Goal: Task Accomplishment & Management: Manage account settings

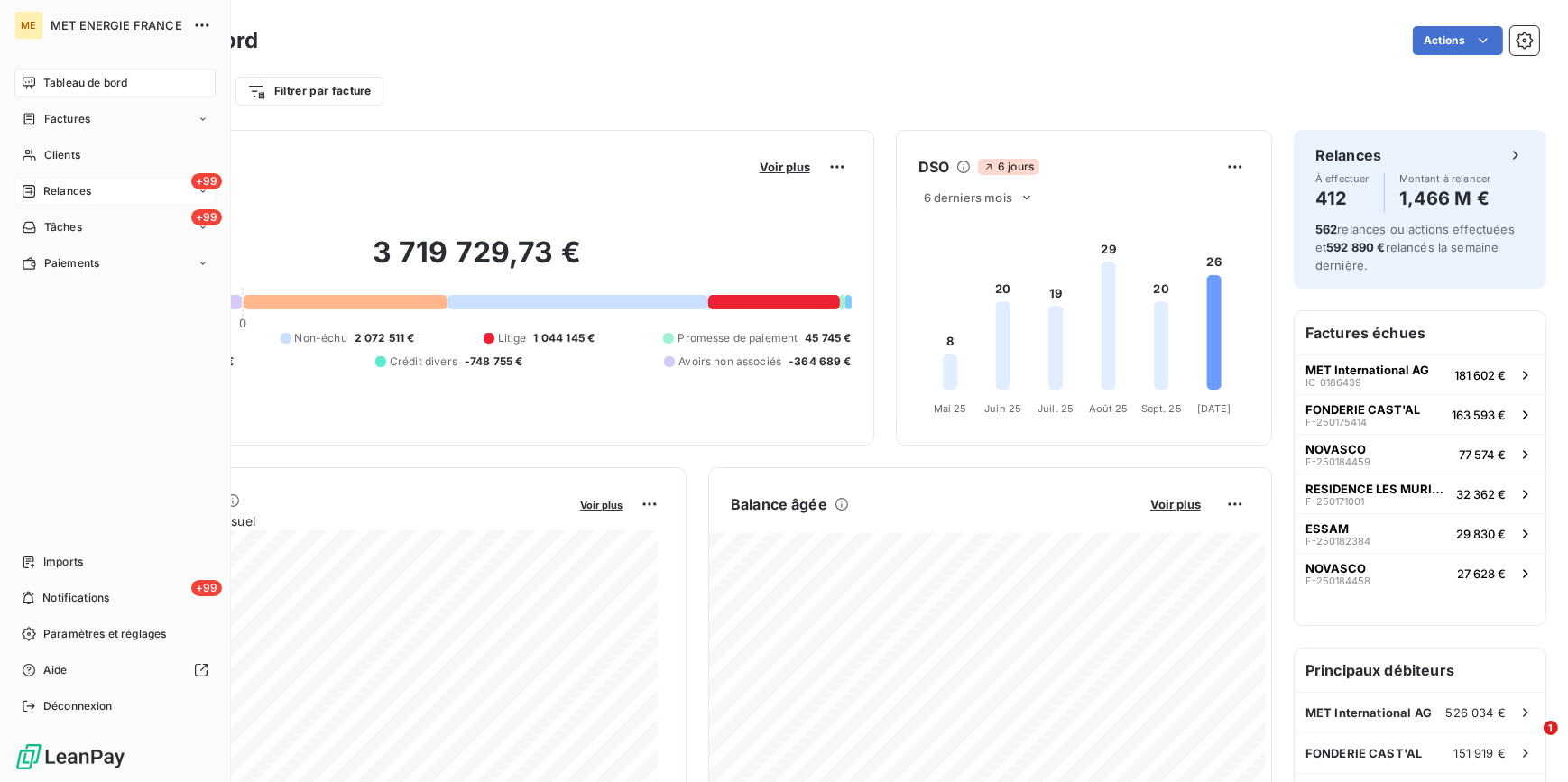
click at [94, 182] on div "+99 Relances" at bounding box center [115, 191] width 201 height 28
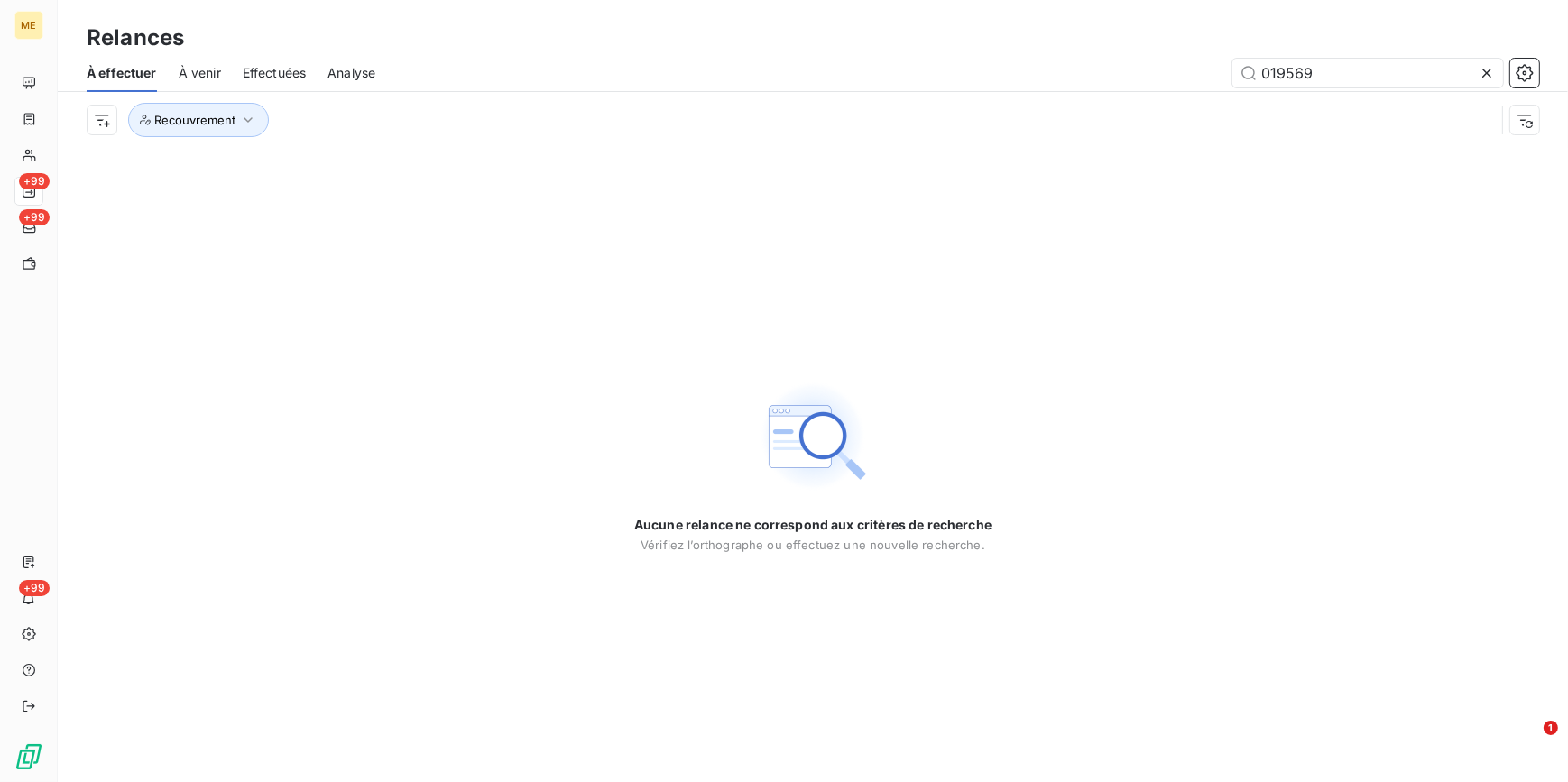
type input "019569"
click at [1489, 76] on icon at bounding box center [1486, 73] width 9 height 9
click at [1082, 268] on div "Aucune relance ne correspond aux critères de recherche [PERSON_NAME] l’orthogra…" at bounding box center [812, 465] width 1510 height 634
click at [1551, 72] on div "À effectuer À venir Effectuées Analyse" at bounding box center [812, 72] width 1510 height 38
click at [1526, 68] on button "button" at bounding box center [1524, 72] width 28 height 28
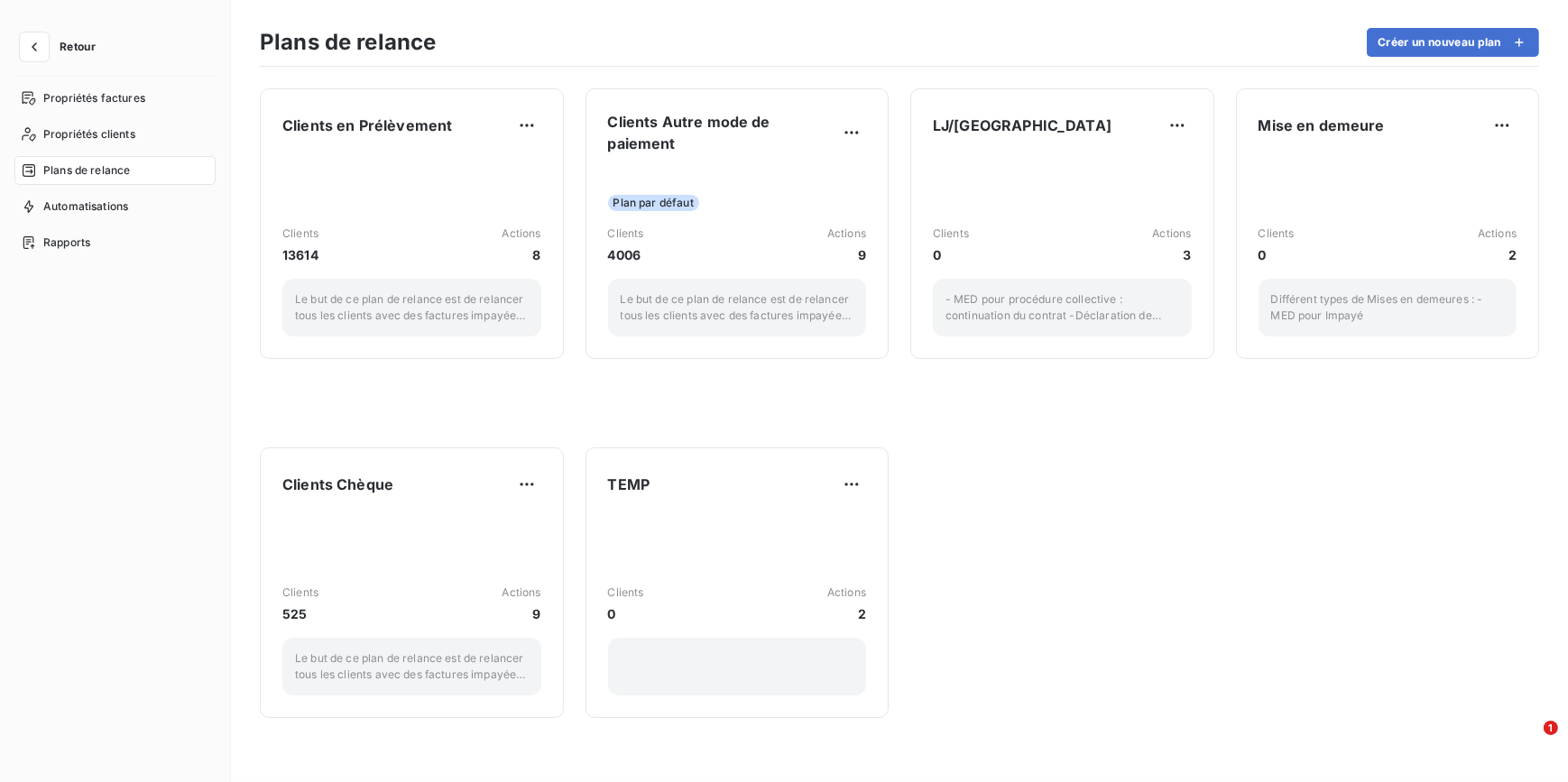
click at [1525, 68] on div "Clients en Prélèvement Clients 13614 Actions 8 Le but de ce plan de relance est…" at bounding box center [900, 424] width 1337 height 715
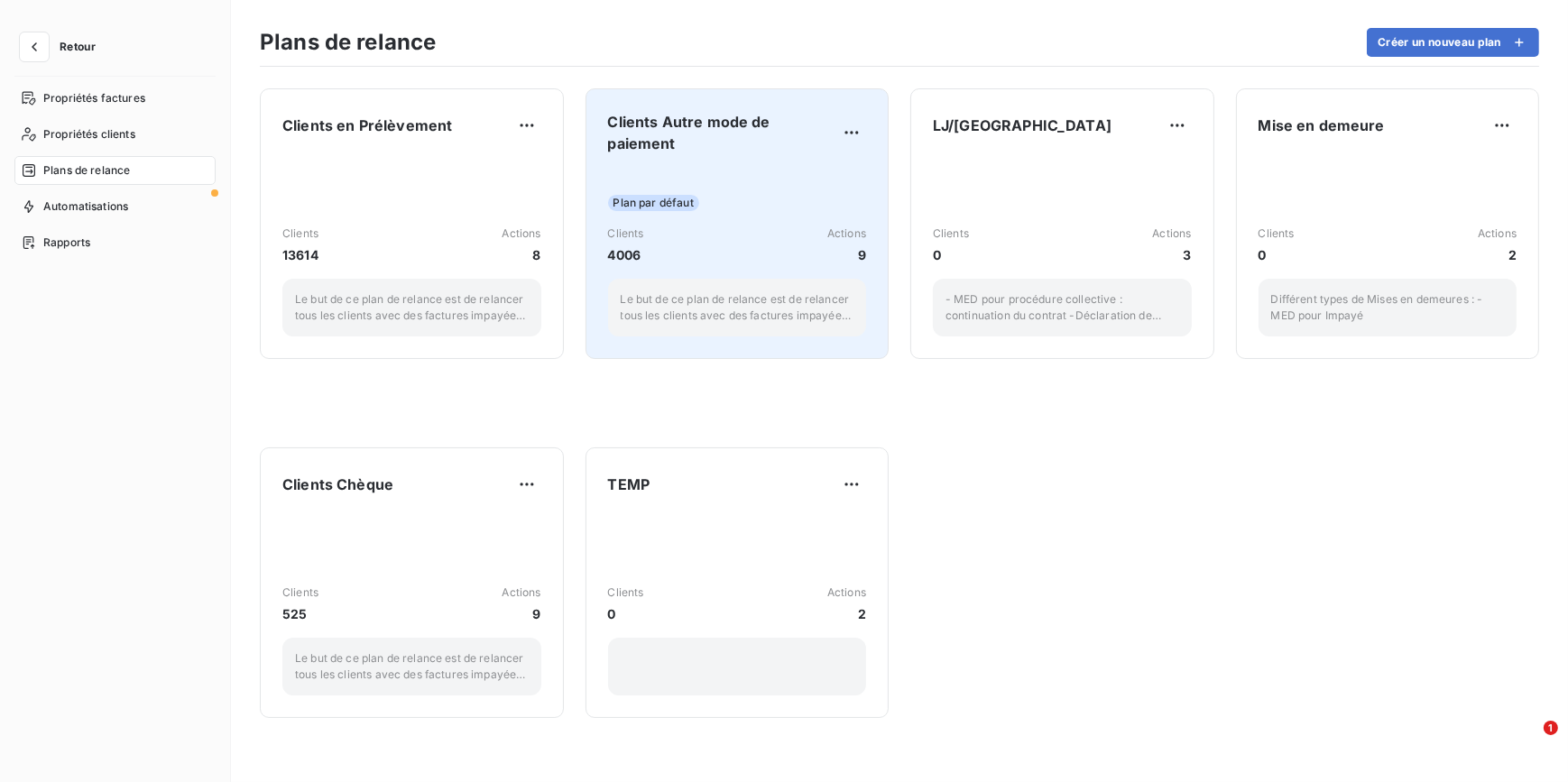
click at [656, 182] on div "Plan par défaut Clients 4006 Actions 9 Le but de ce plan de relance est de rela…" at bounding box center [737, 252] width 259 height 168
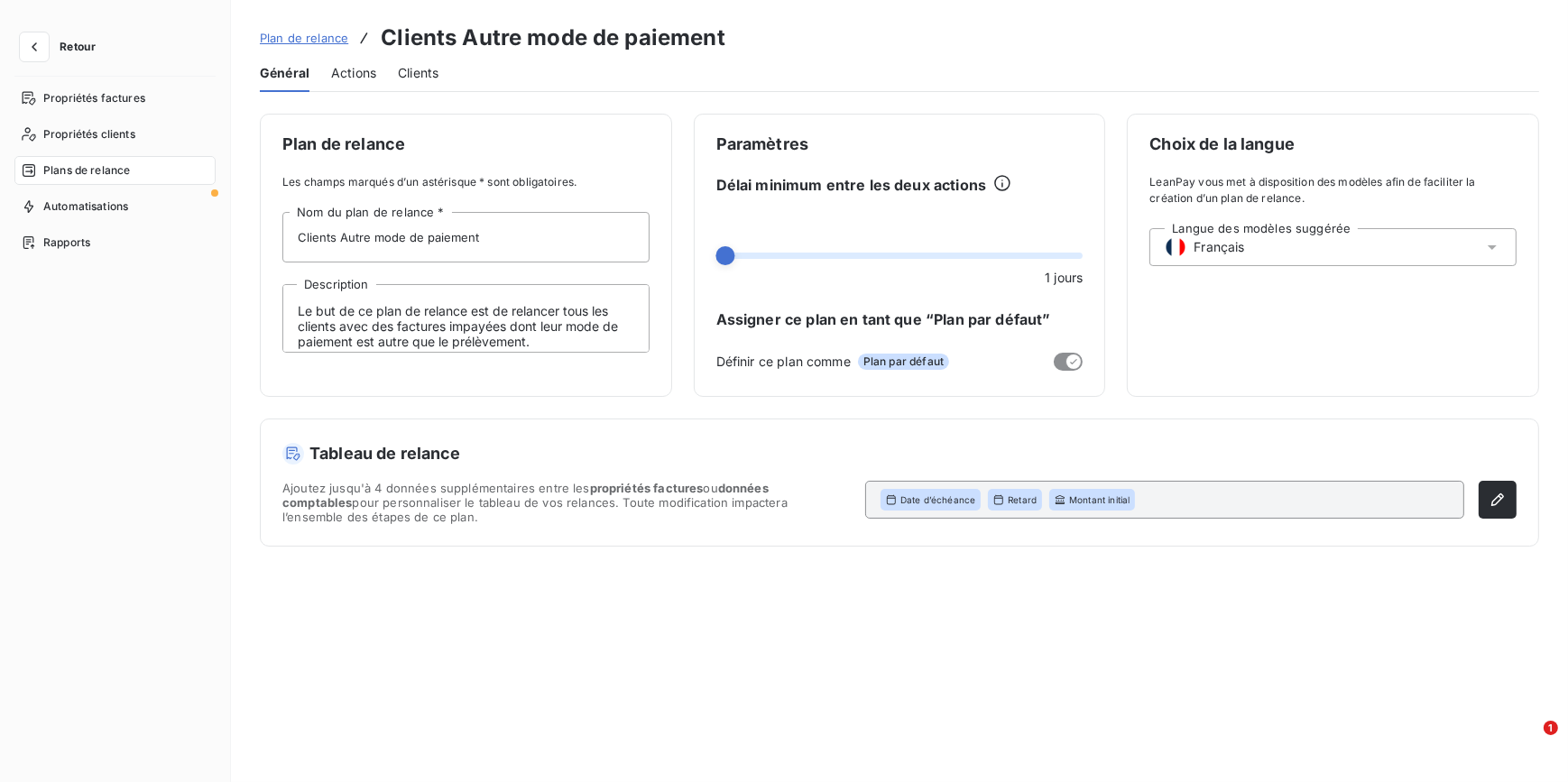
click at [349, 73] on span "Actions" at bounding box center [353, 73] width 45 height 18
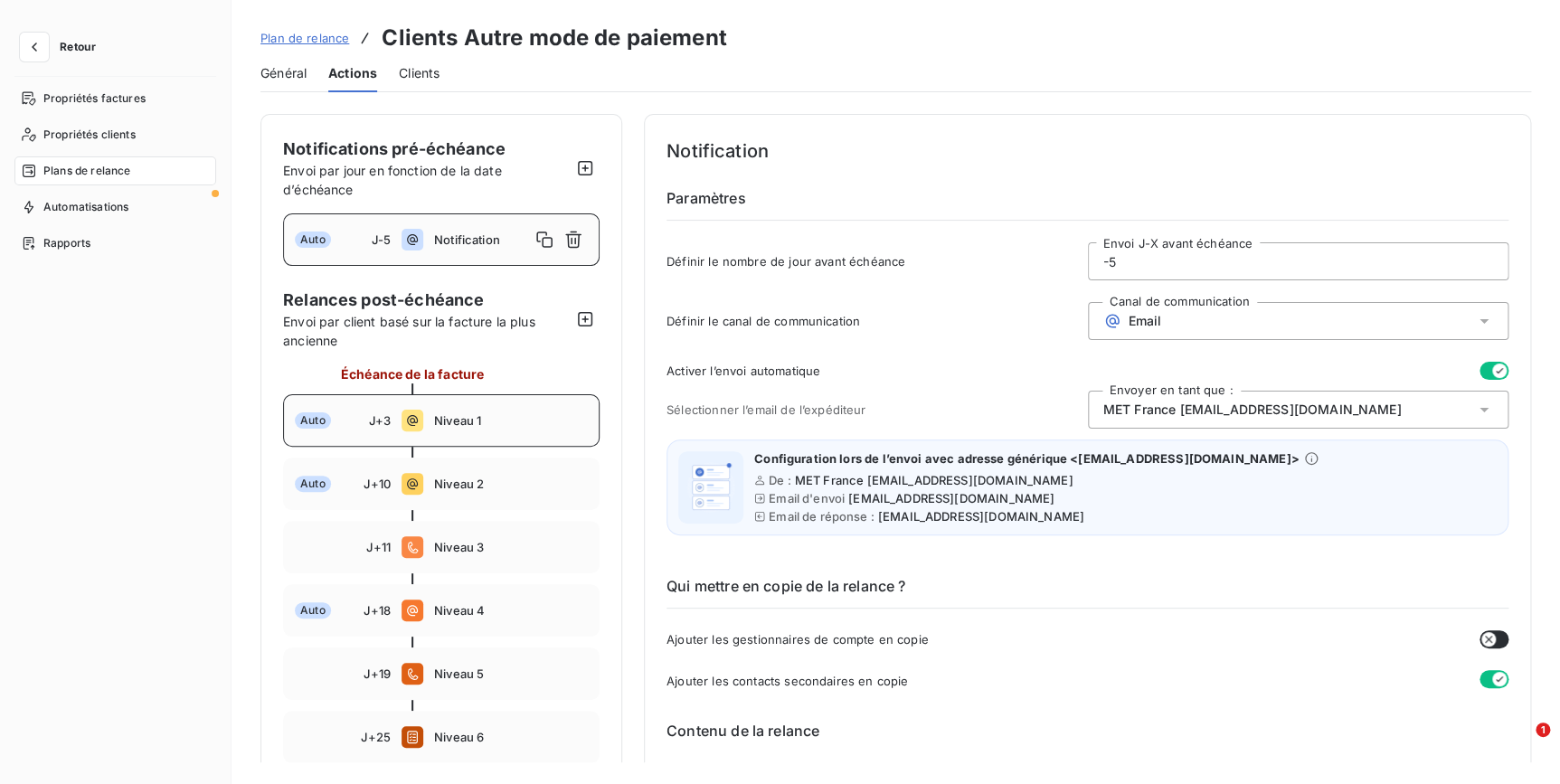
click at [473, 420] on span "Niveau 1" at bounding box center [510, 421] width 154 height 15
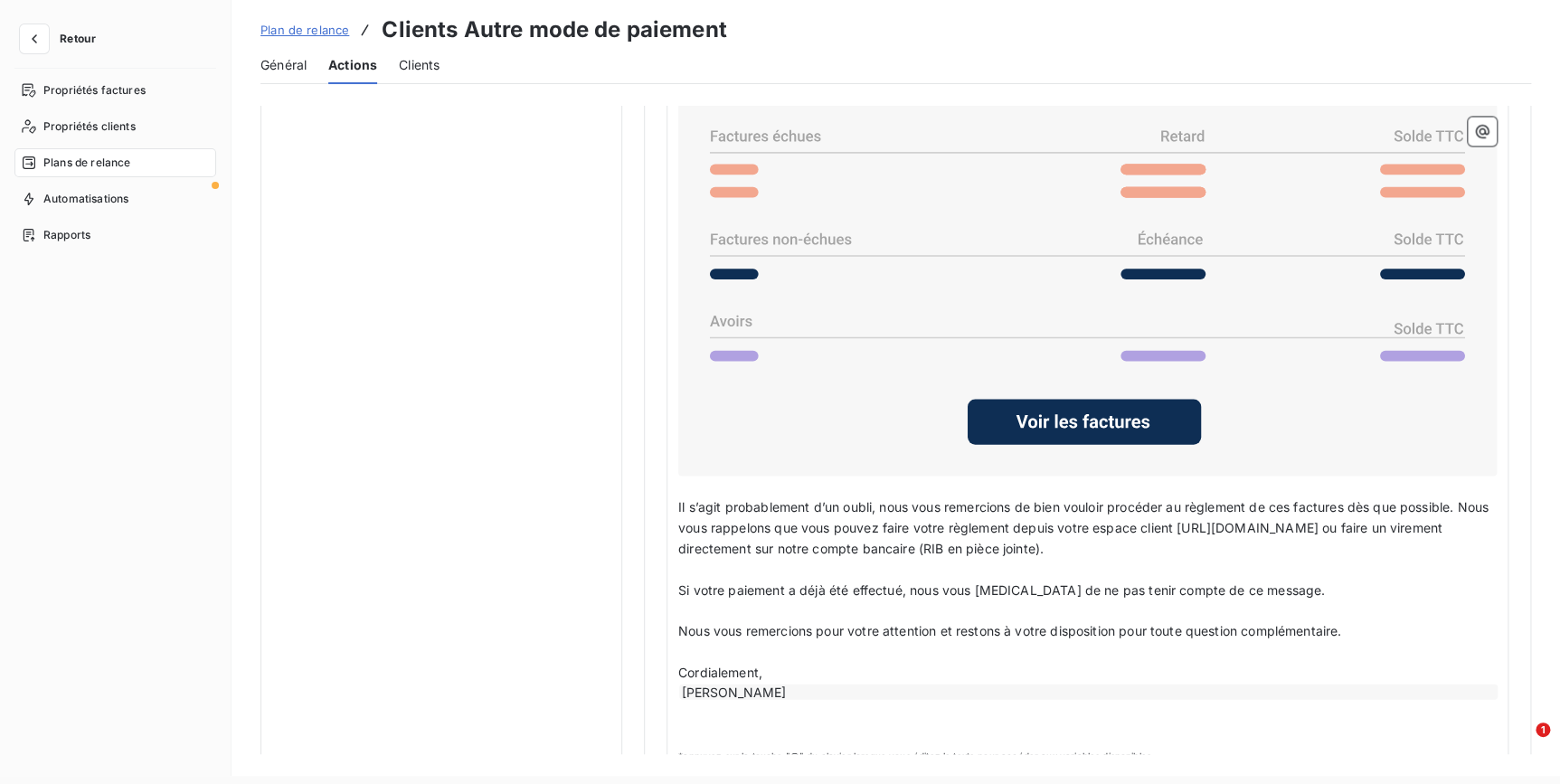
scroll to position [1619, 0]
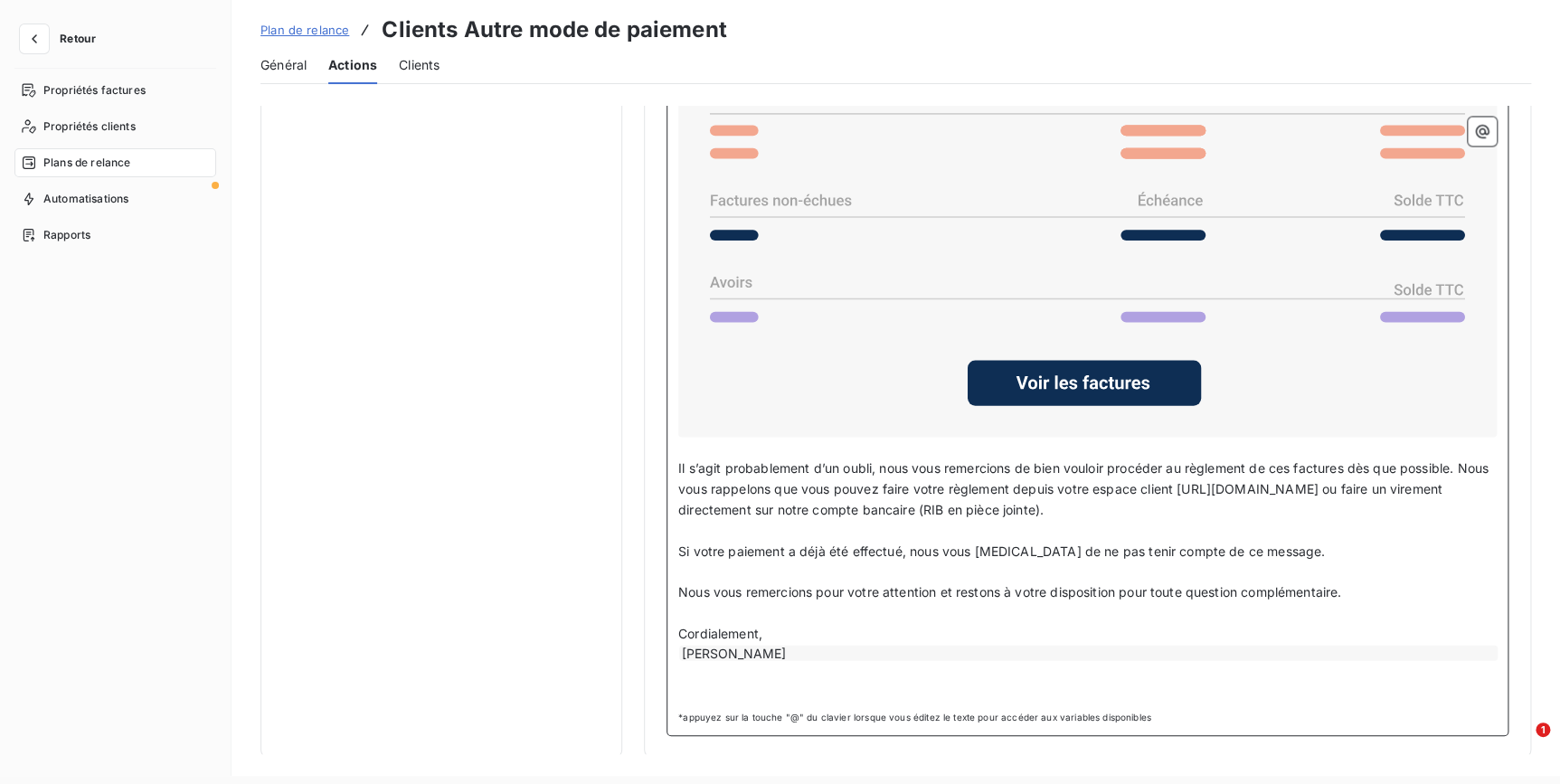
click at [759, 653] on div "[PERSON_NAME]" at bounding box center [1088, 652] width 818 height 16
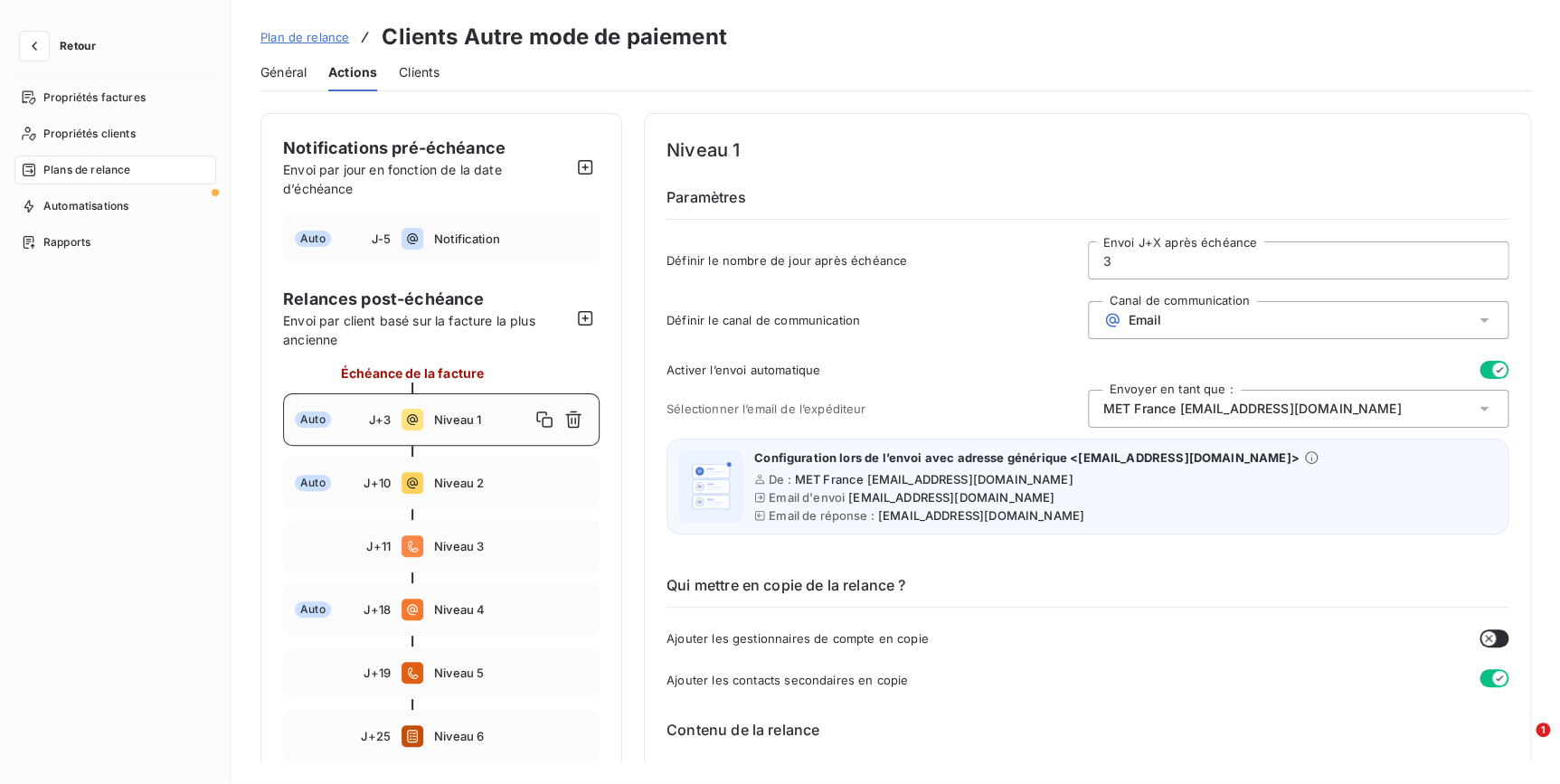
scroll to position [0, 0]
click at [469, 499] on div "Auto J+10 Niveau 2" at bounding box center [441, 483] width 316 height 52
type input "10"
click at [445, 479] on span "Niveau 2" at bounding box center [482, 483] width 96 height 15
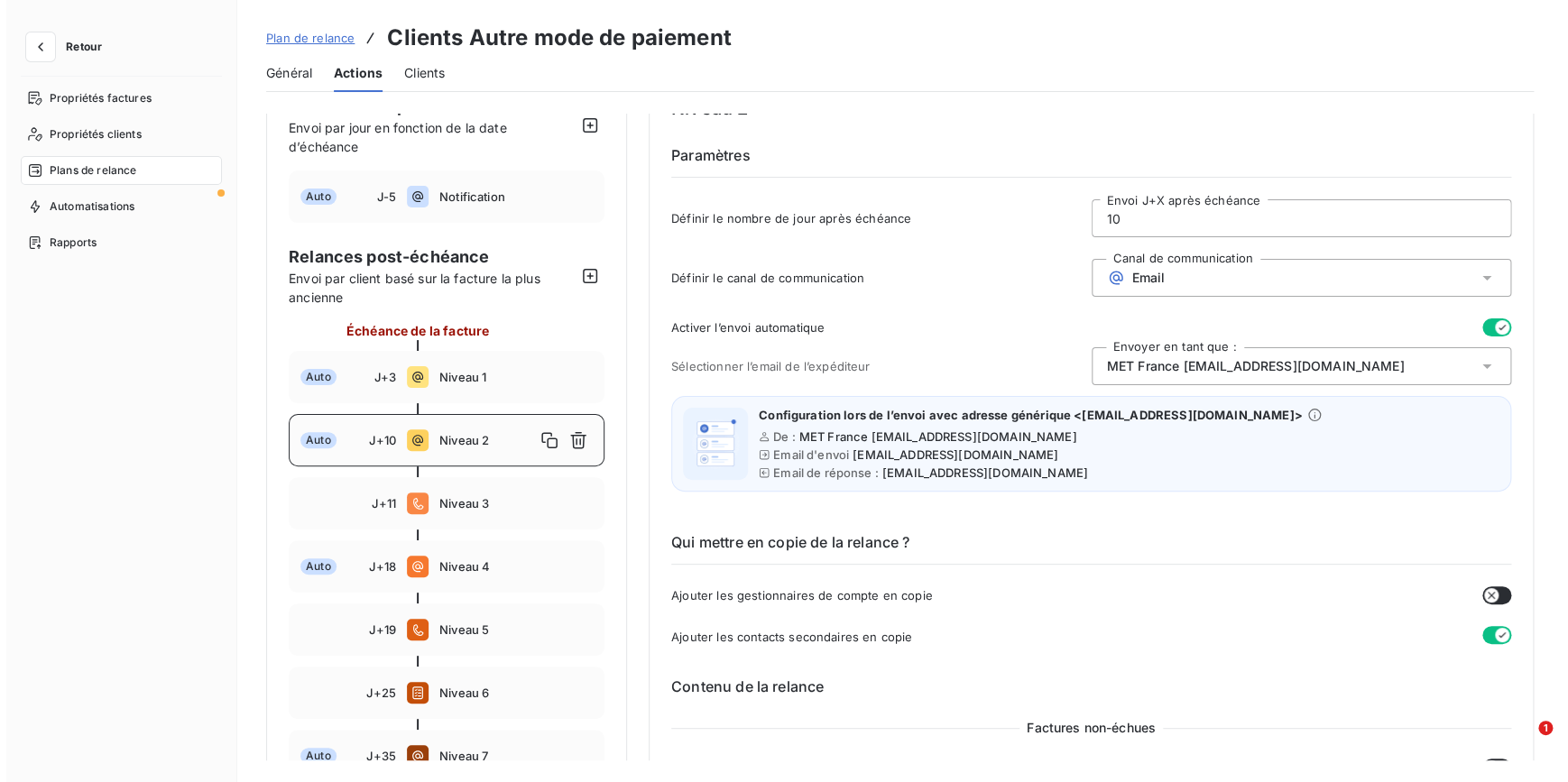
scroll to position [82, 0]
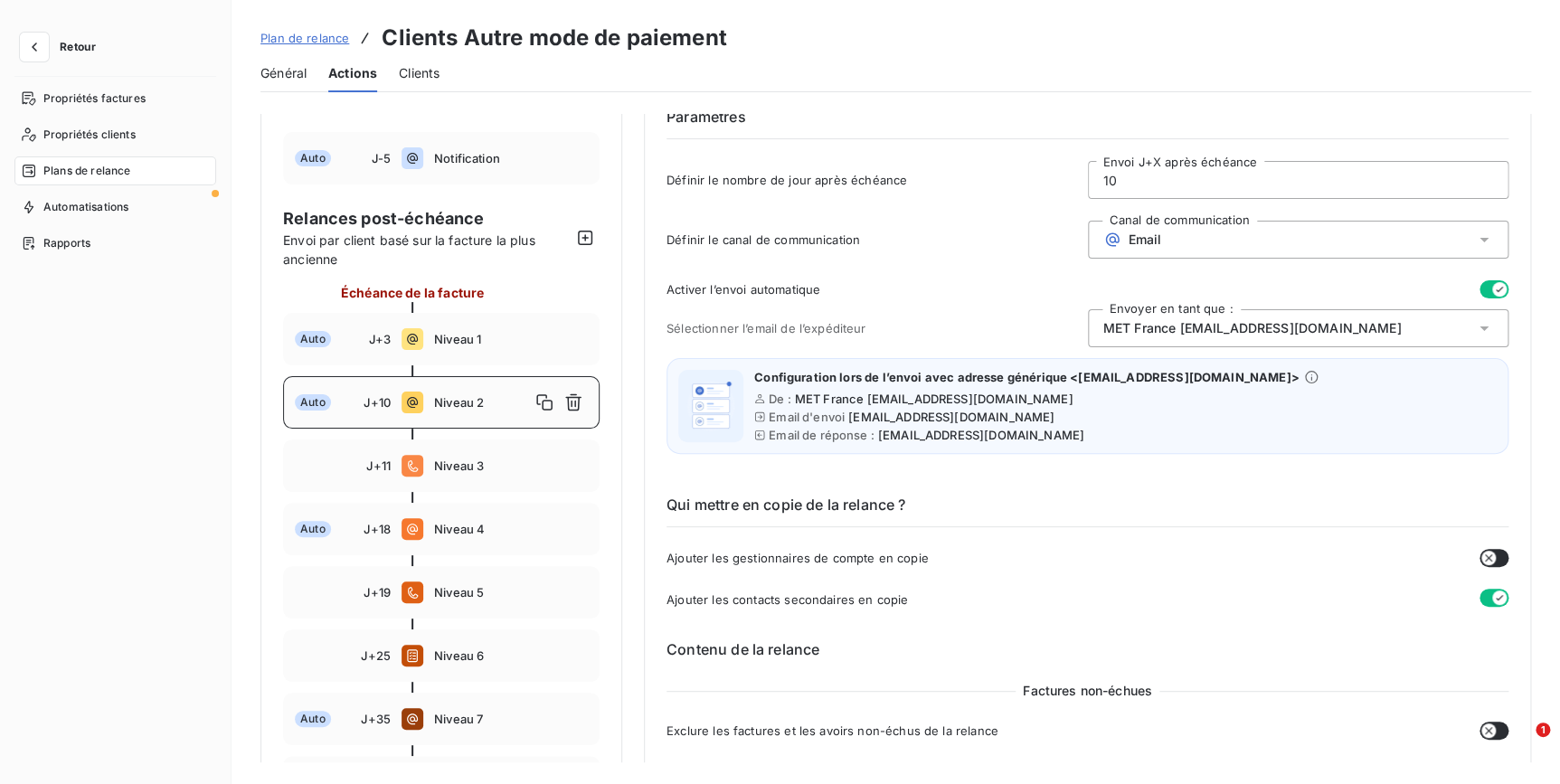
click at [19, 60] on button "Retour" at bounding box center [63, 46] width 96 height 28
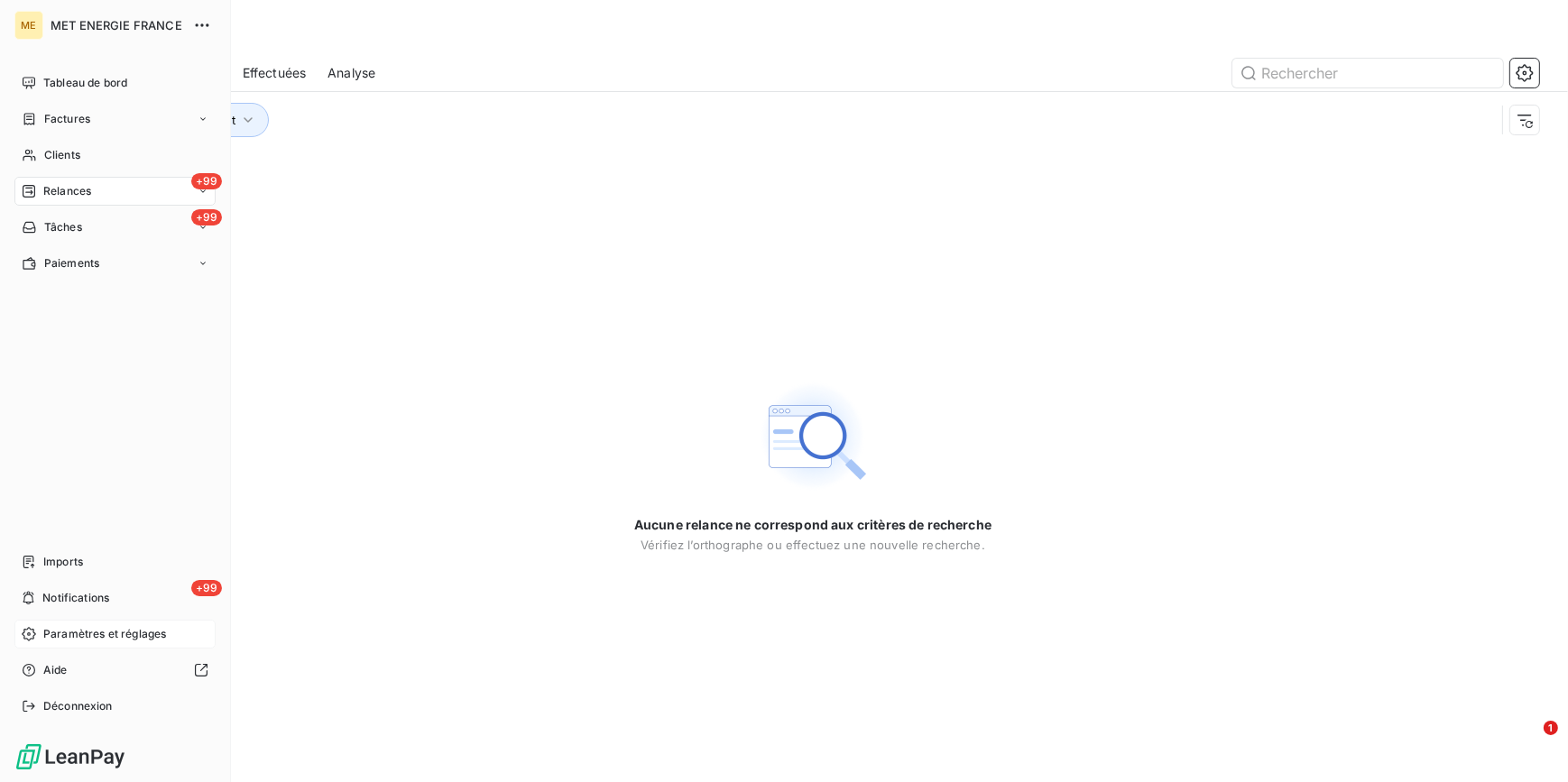
click at [85, 631] on span "Paramètres et réglages" at bounding box center [105, 634] width 123 height 17
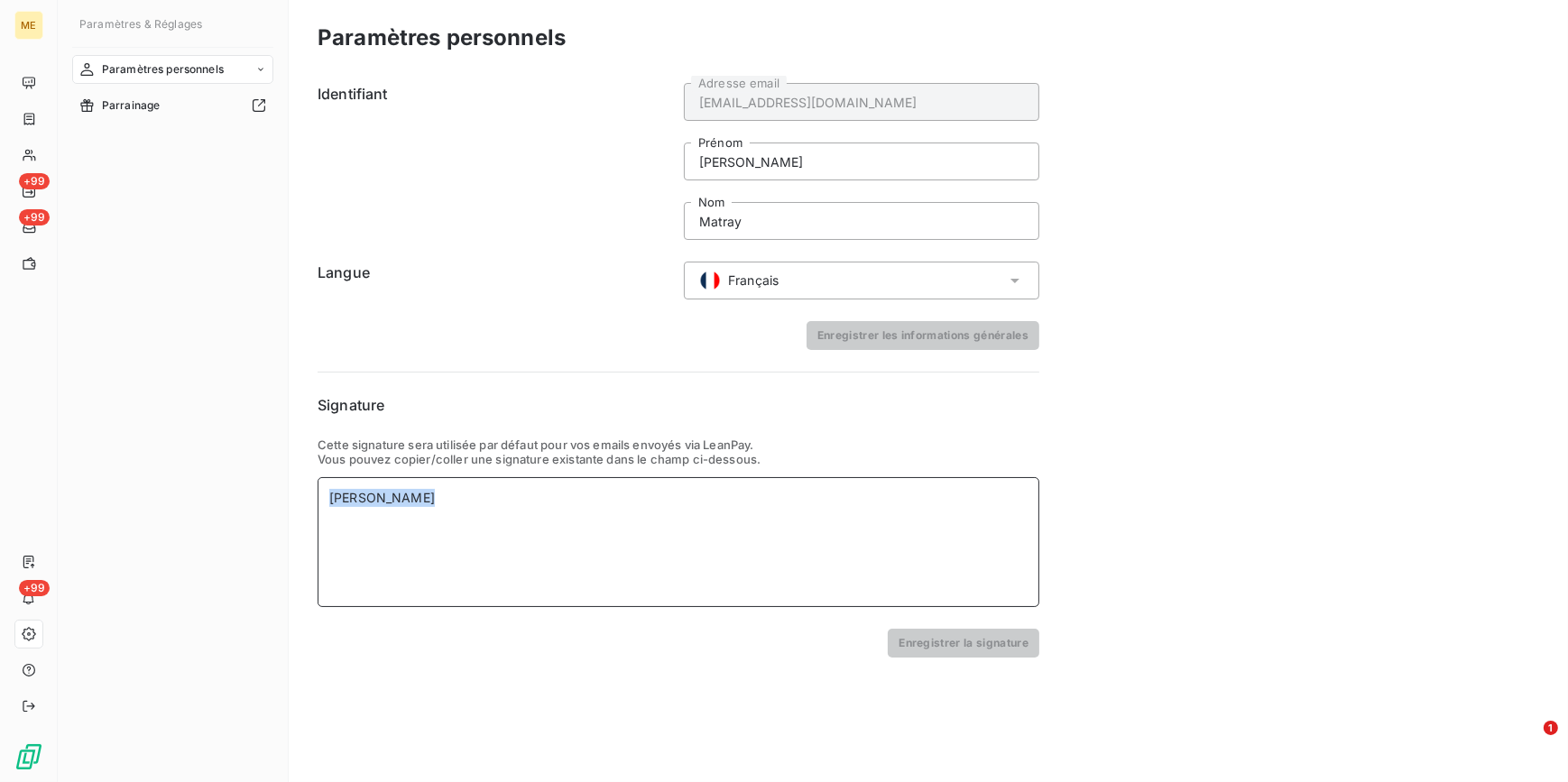
drag, startPoint x: 544, startPoint y: 505, endPoint x: -4, endPoint y: 441, distance: 551.7
click at [0, 441] on html "ME +99 +99 +99 Paramètres & Réglages Paramètres personnels Parrainage Paramètre…" at bounding box center [784, 391] width 1568 height 782
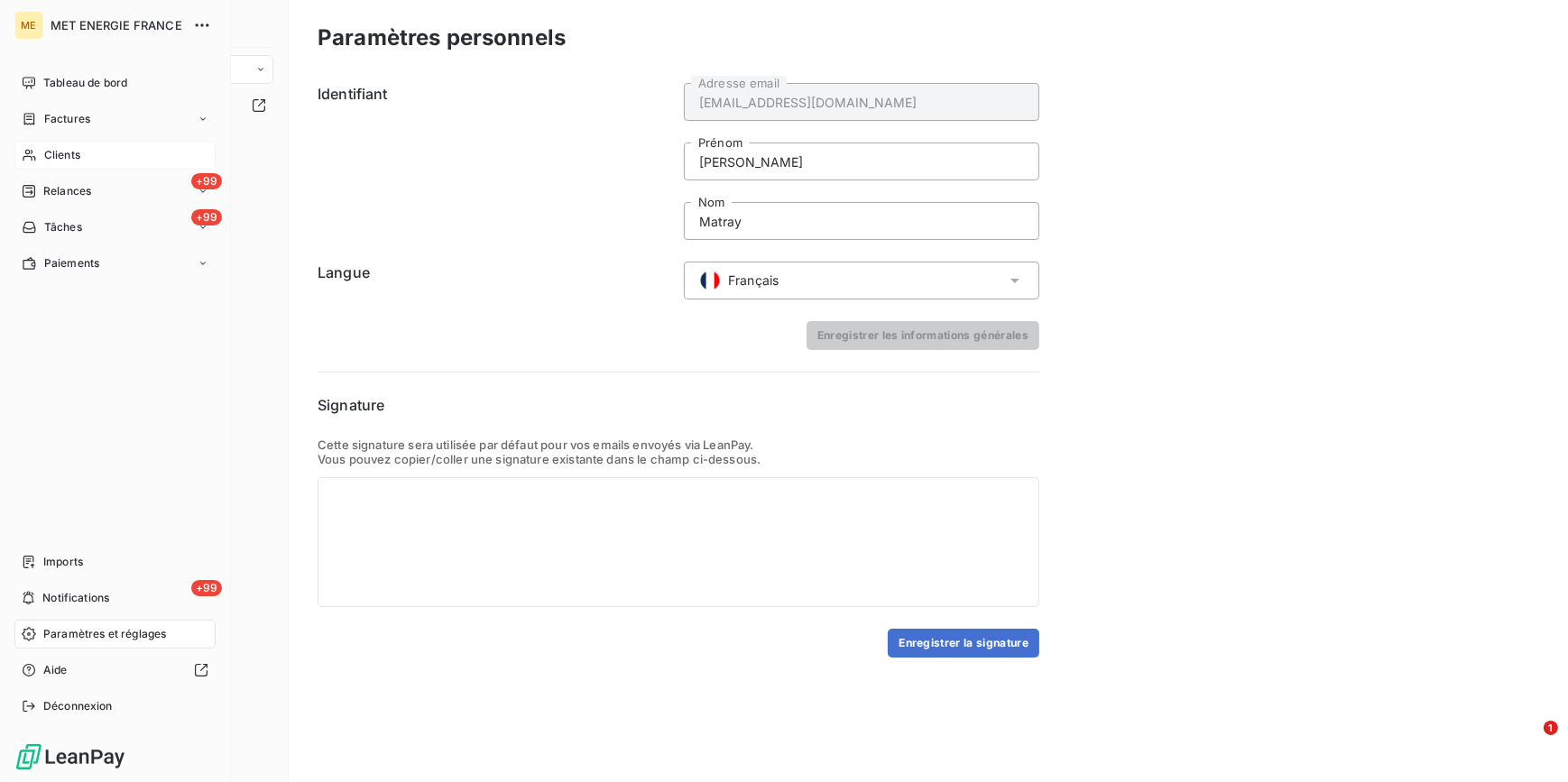
click at [73, 150] on span "Clients" at bounding box center [61, 155] width 36 height 17
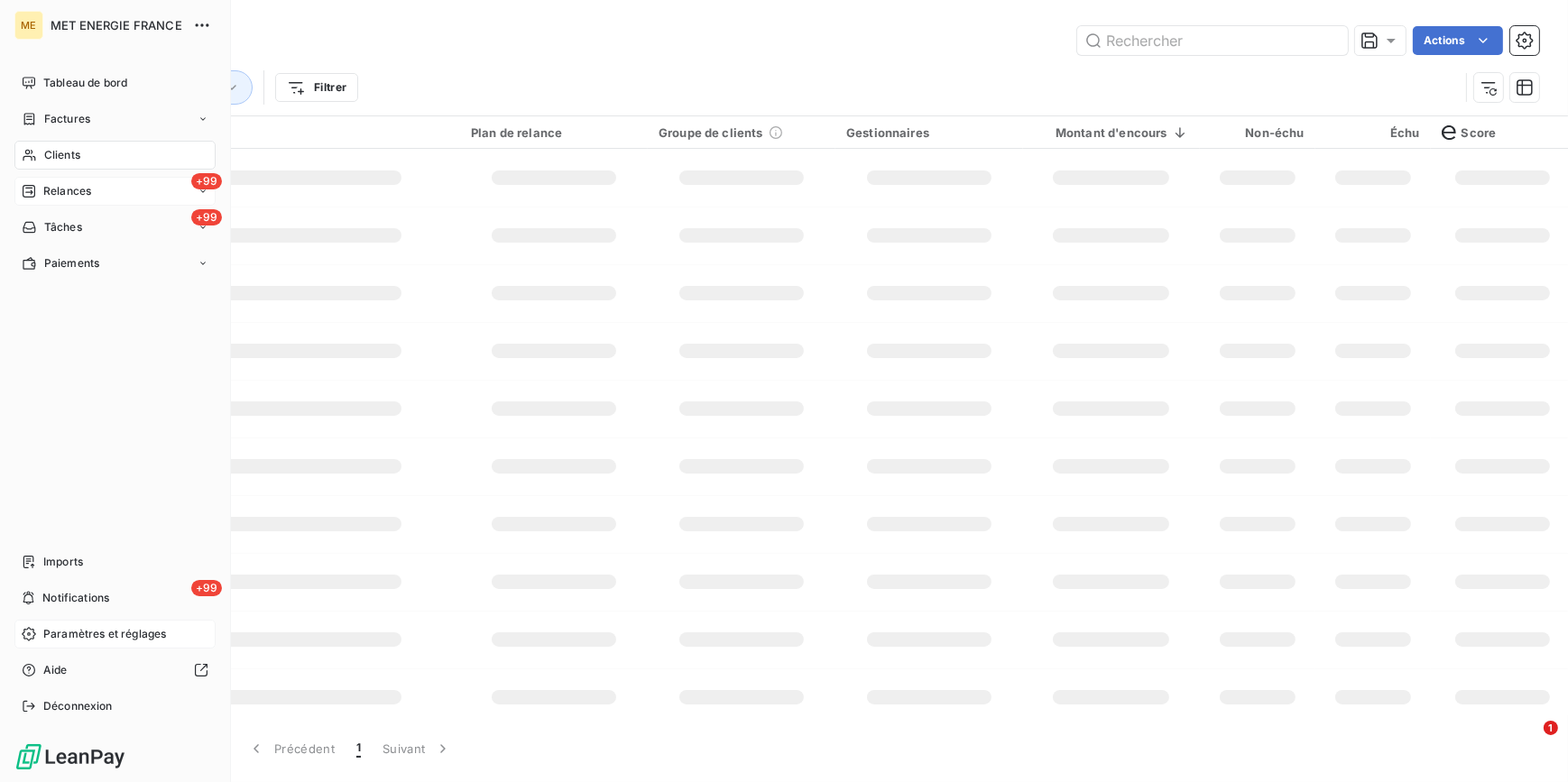
click at [87, 190] on span "Relances" at bounding box center [67, 192] width 48 height 17
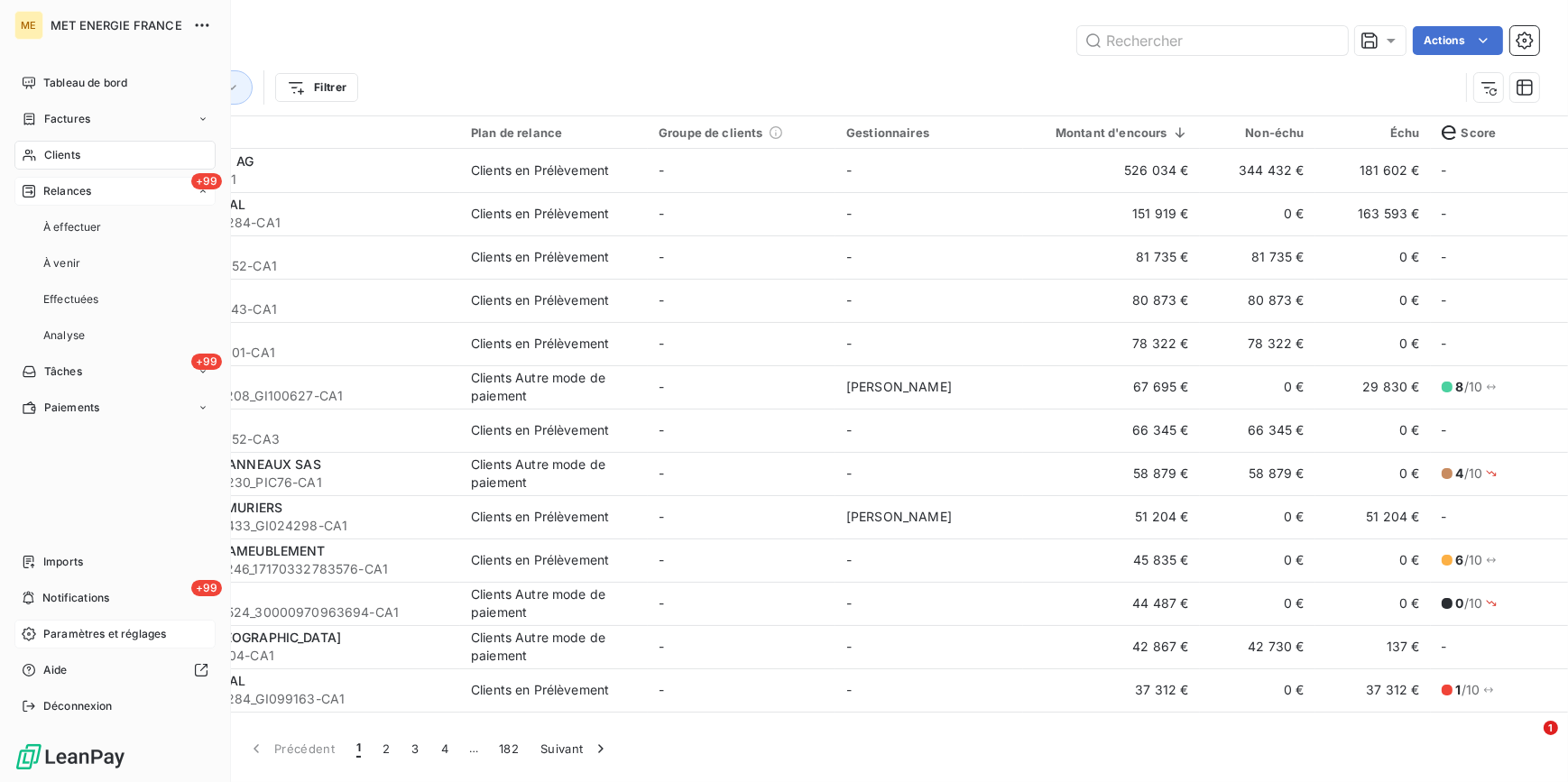
click at [87, 190] on span "Relances" at bounding box center [67, 192] width 48 height 17
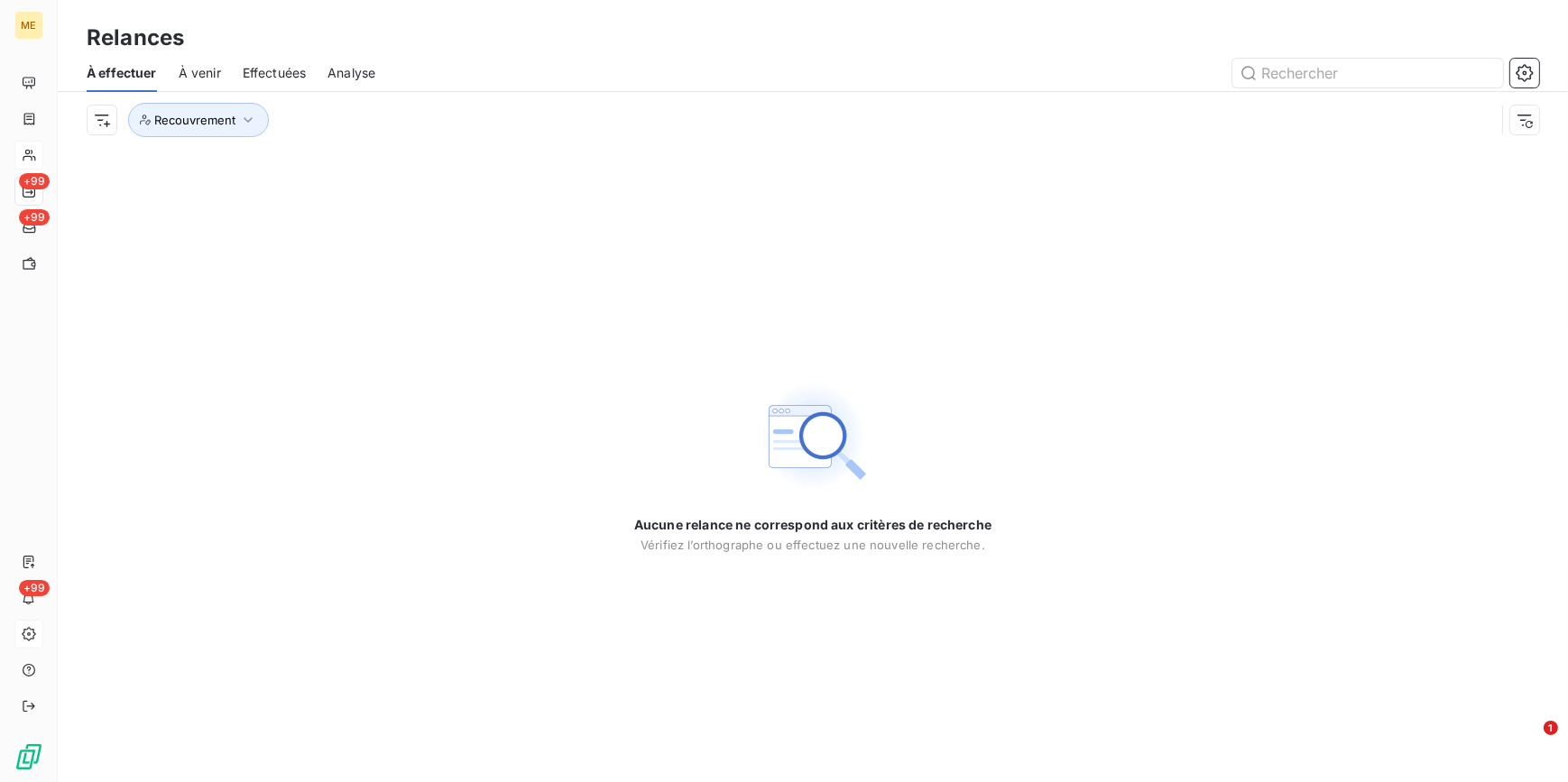
click at [249, 72] on span "Effectuées" at bounding box center [275, 73] width 64 height 18
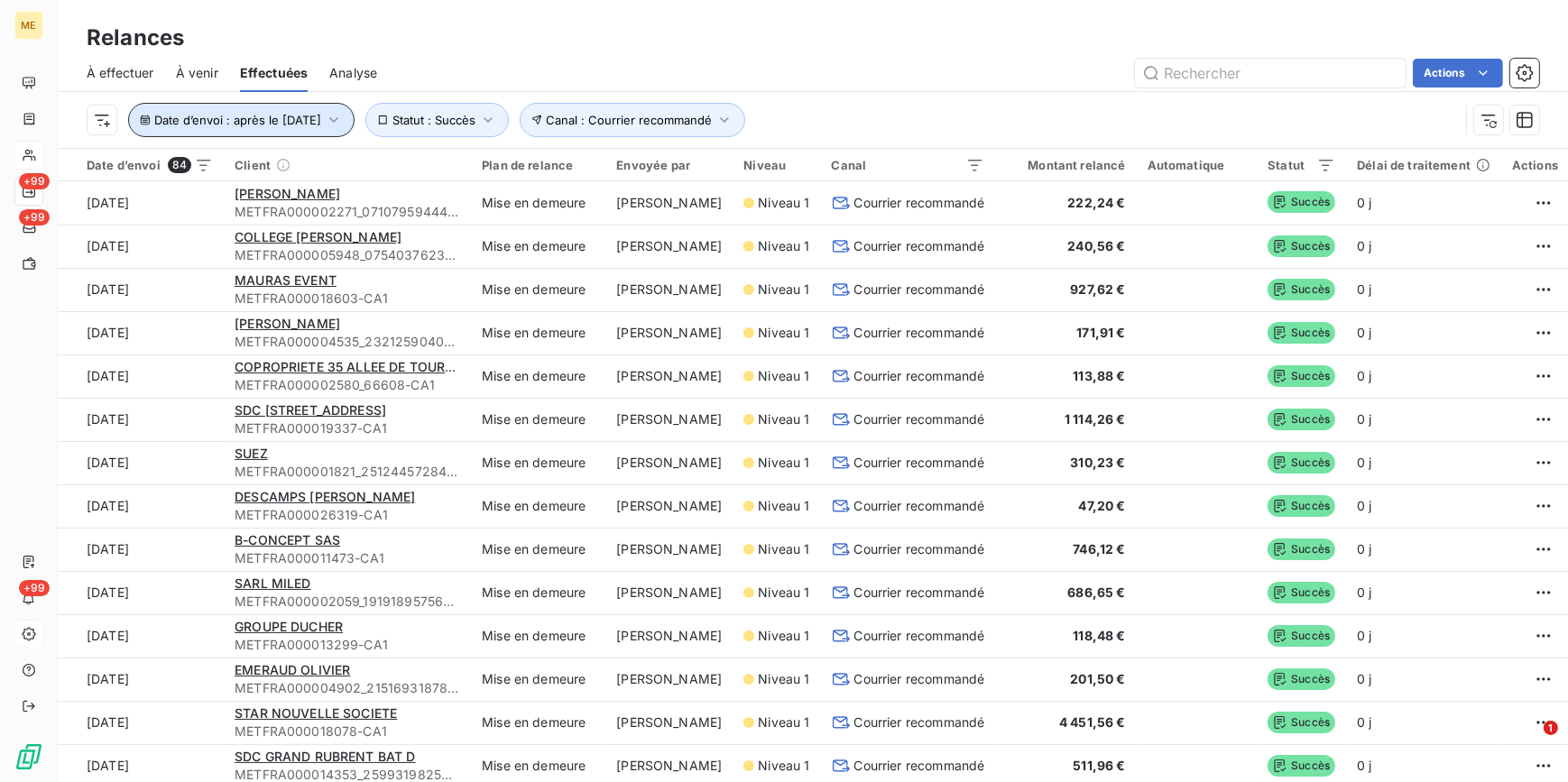
click at [343, 116] on icon "button" at bounding box center [334, 120] width 18 height 18
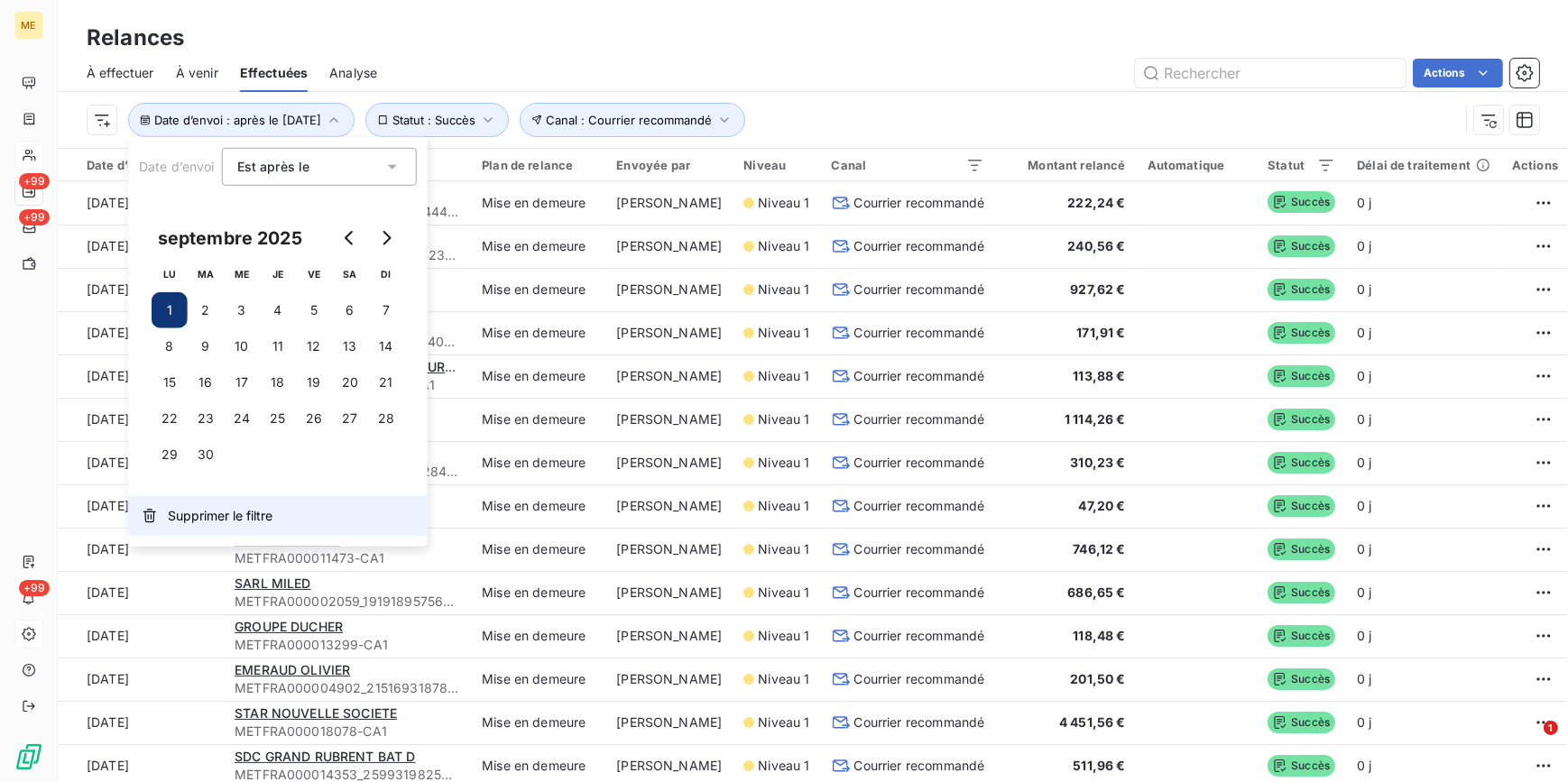
click at [248, 507] on span "Supprimer le filtre" at bounding box center [220, 516] width 105 height 18
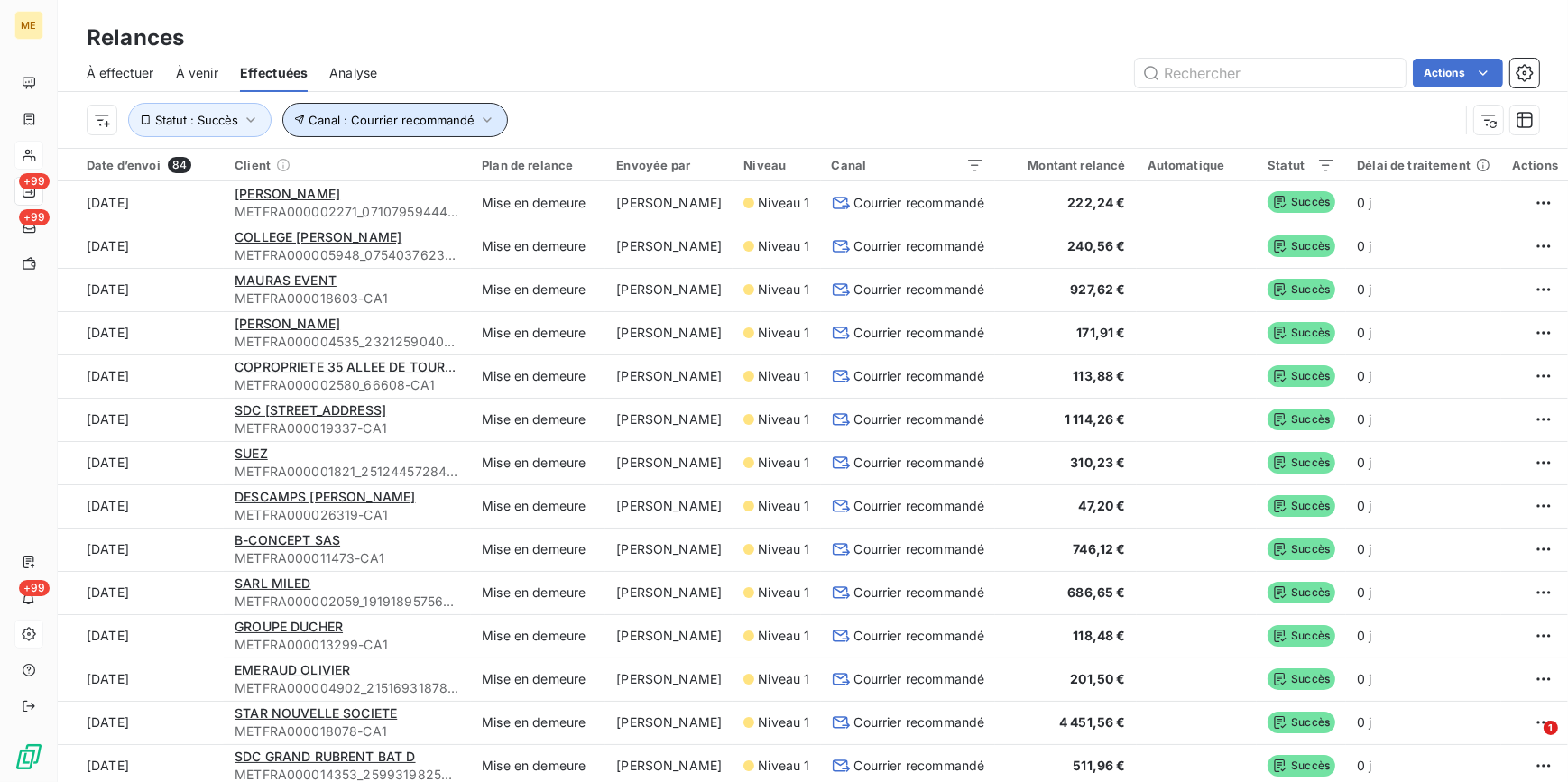
drag, startPoint x: 492, startPoint y: 121, endPoint x: 544, endPoint y: 409, distance: 292.7
click at [493, 121] on icon "button" at bounding box center [487, 120] width 18 height 18
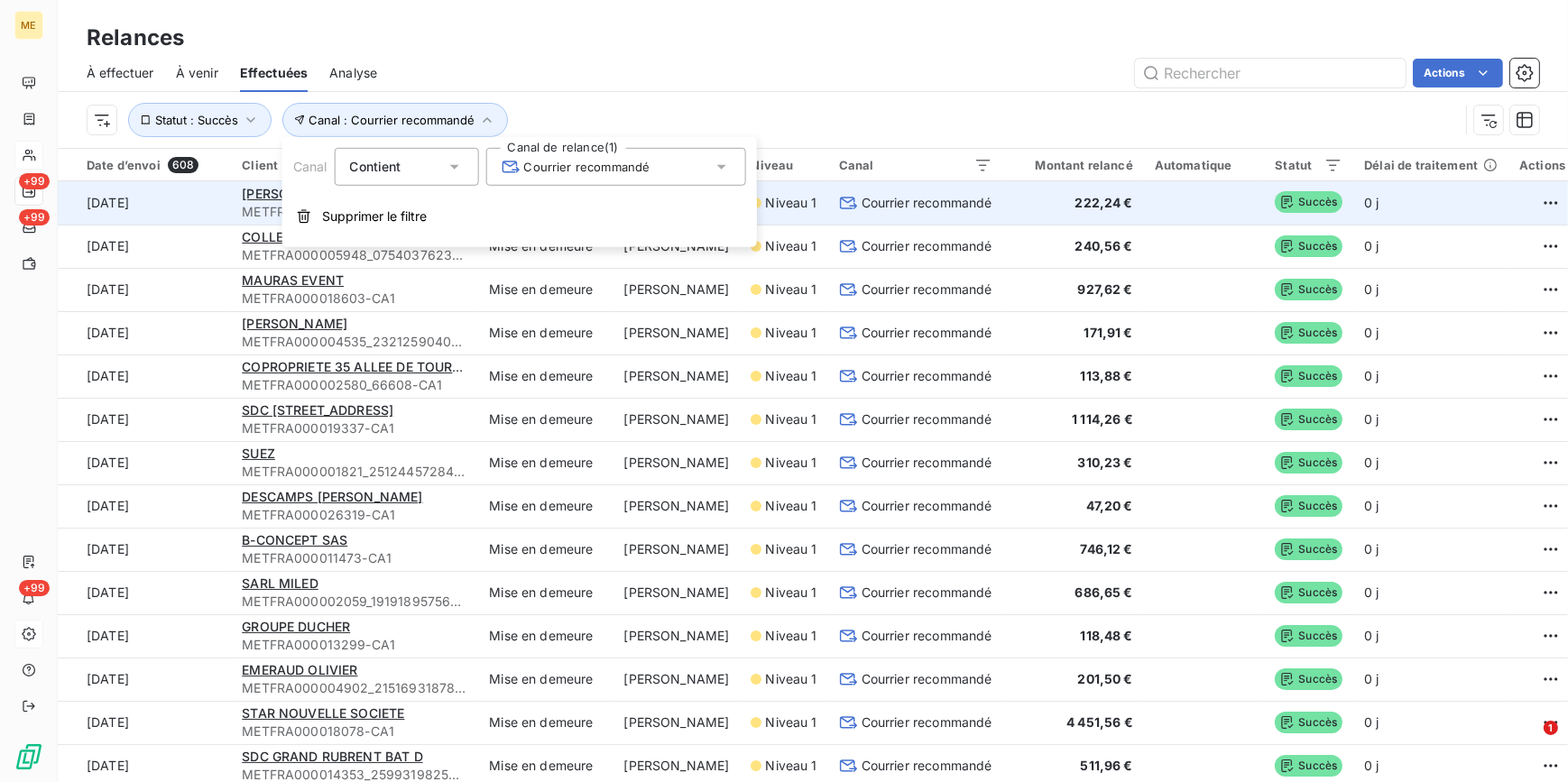
drag, startPoint x: 505, startPoint y: 226, endPoint x: 388, endPoint y: 211, distance: 118.0
click at [506, 227] on button "Supprimer le filtre" at bounding box center [519, 215] width 474 height 39
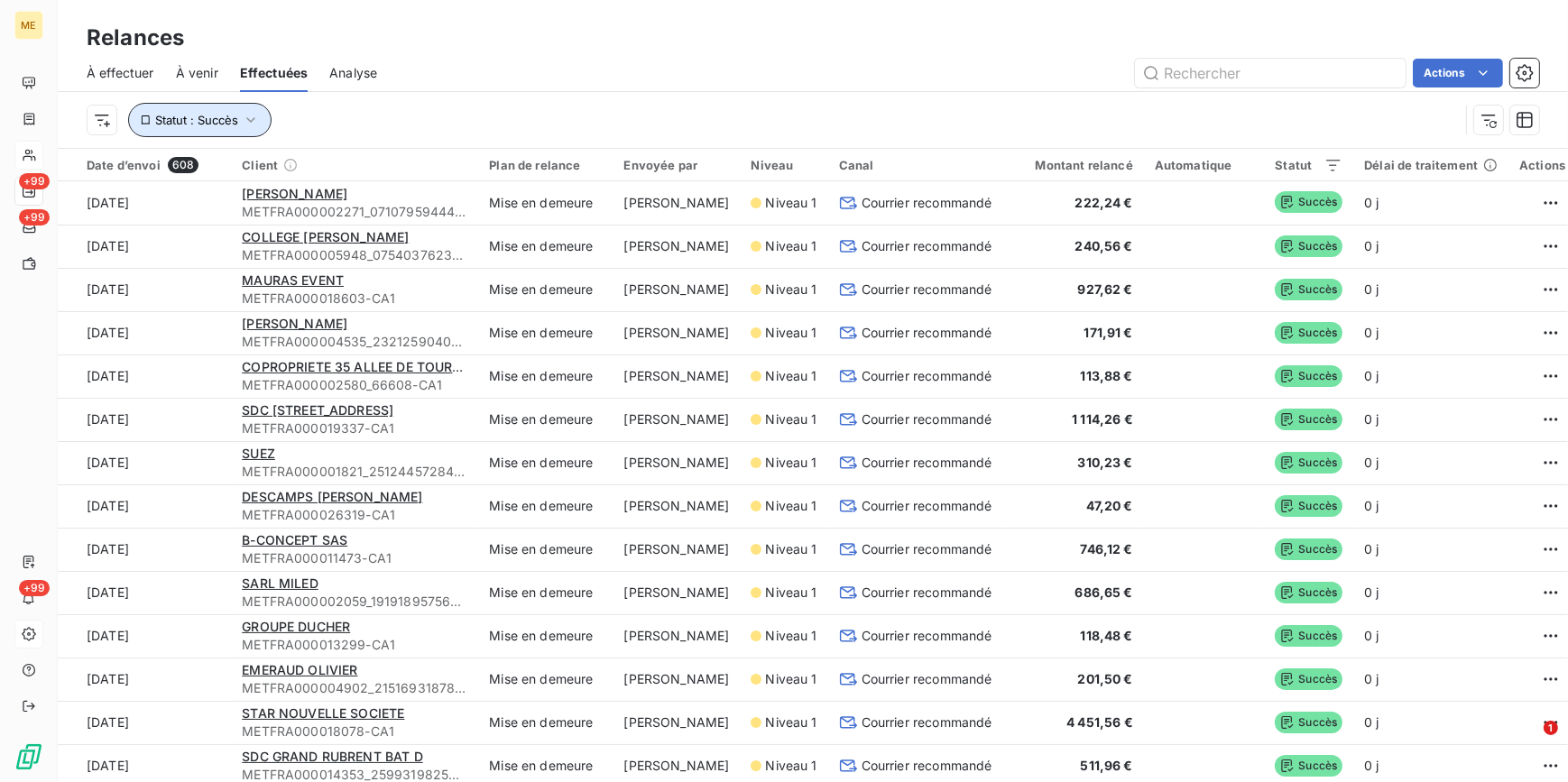
click at [235, 123] on span "Statut : Succès" at bounding box center [196, 120] width 83 height 15
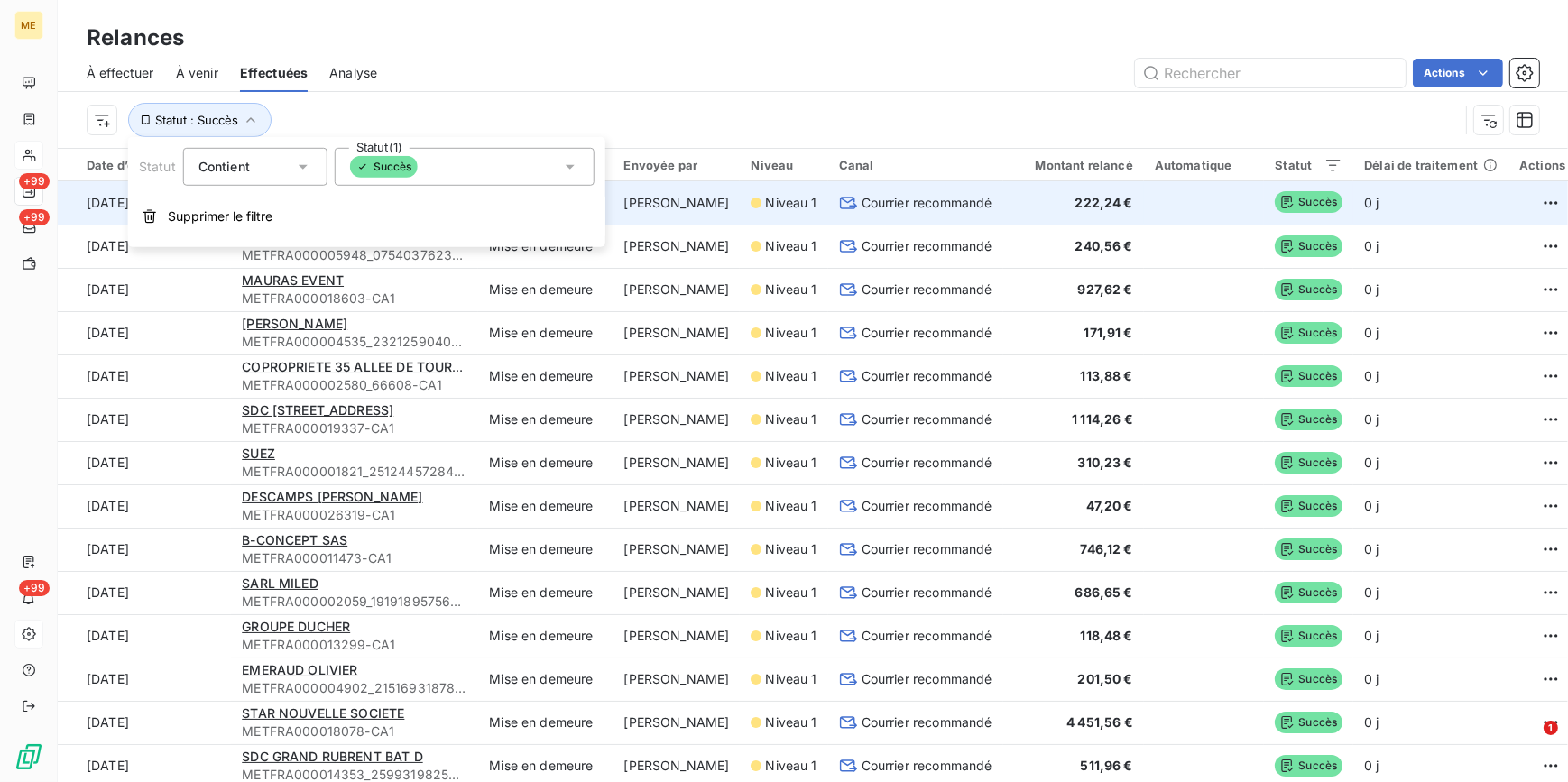
click at [256, 210] on span "Supprimer le filtre" at bounding box center [220, 216] width 105 height 18
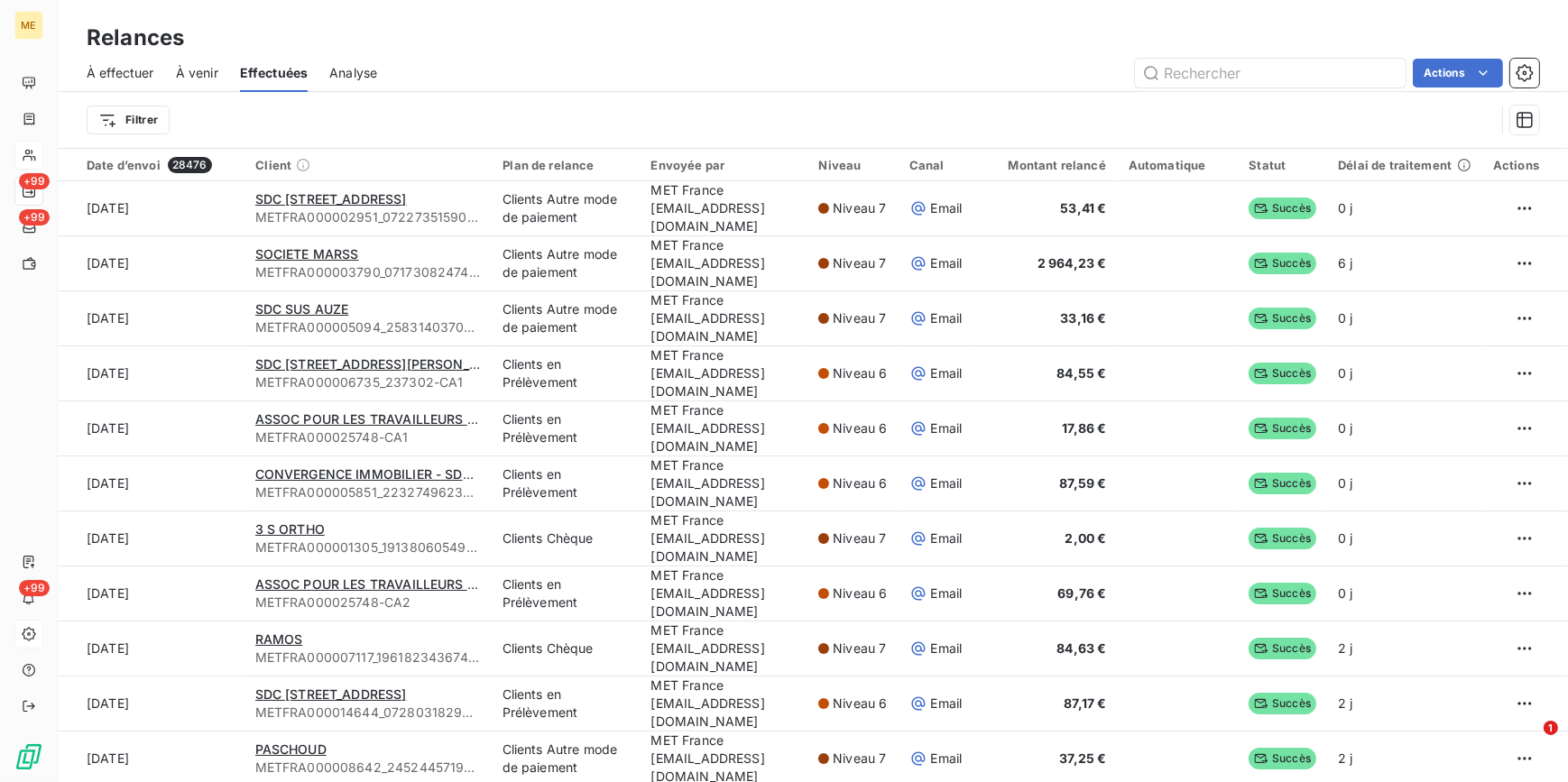
click at [917, 94] on div "Filtrer" at bounding box center [812, 119] width 1452 height 56
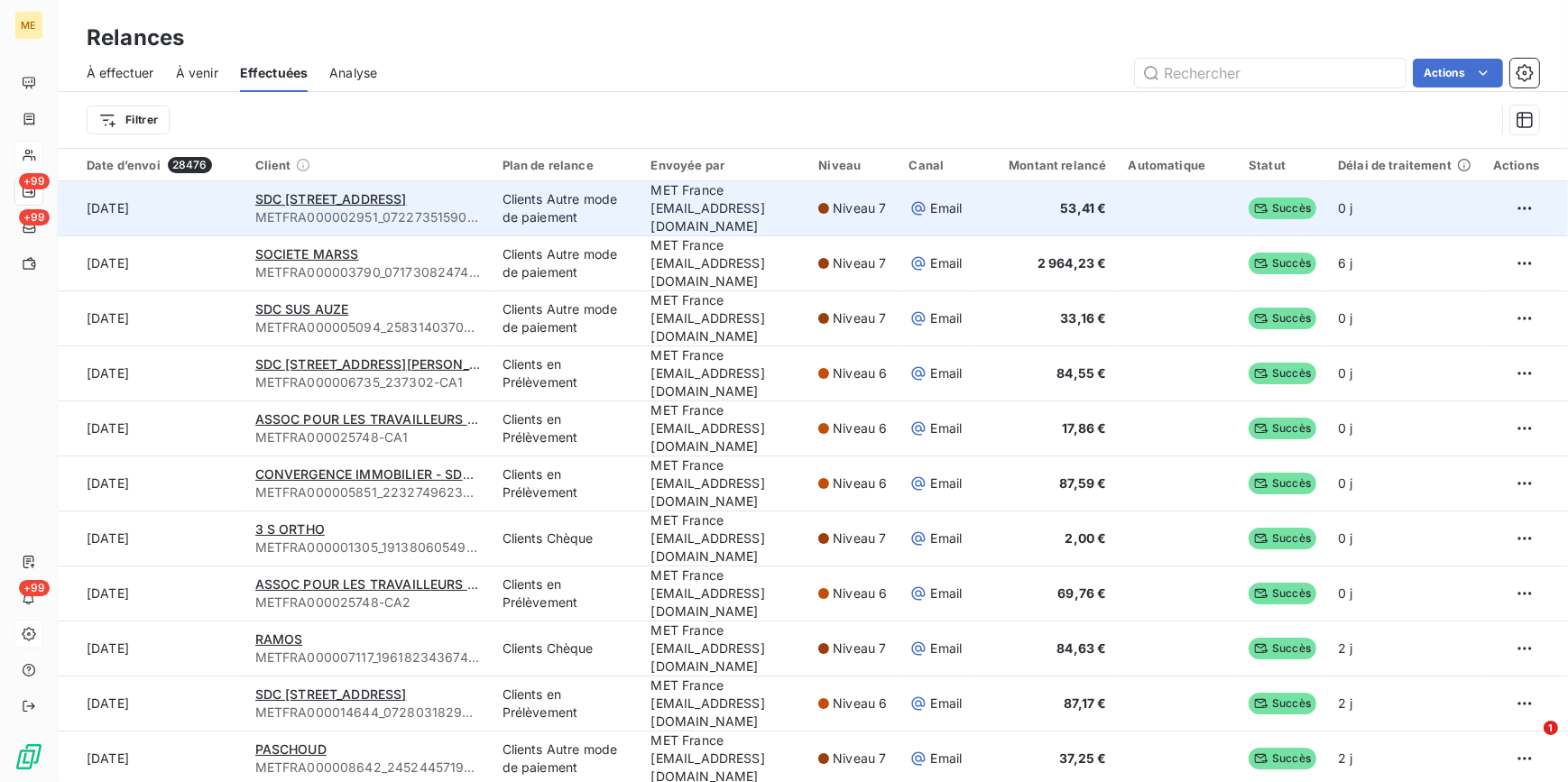
click at [558, 215] on td "Clients Autre mode de paiement" at bounding box center [566, 209] width 149 height 55
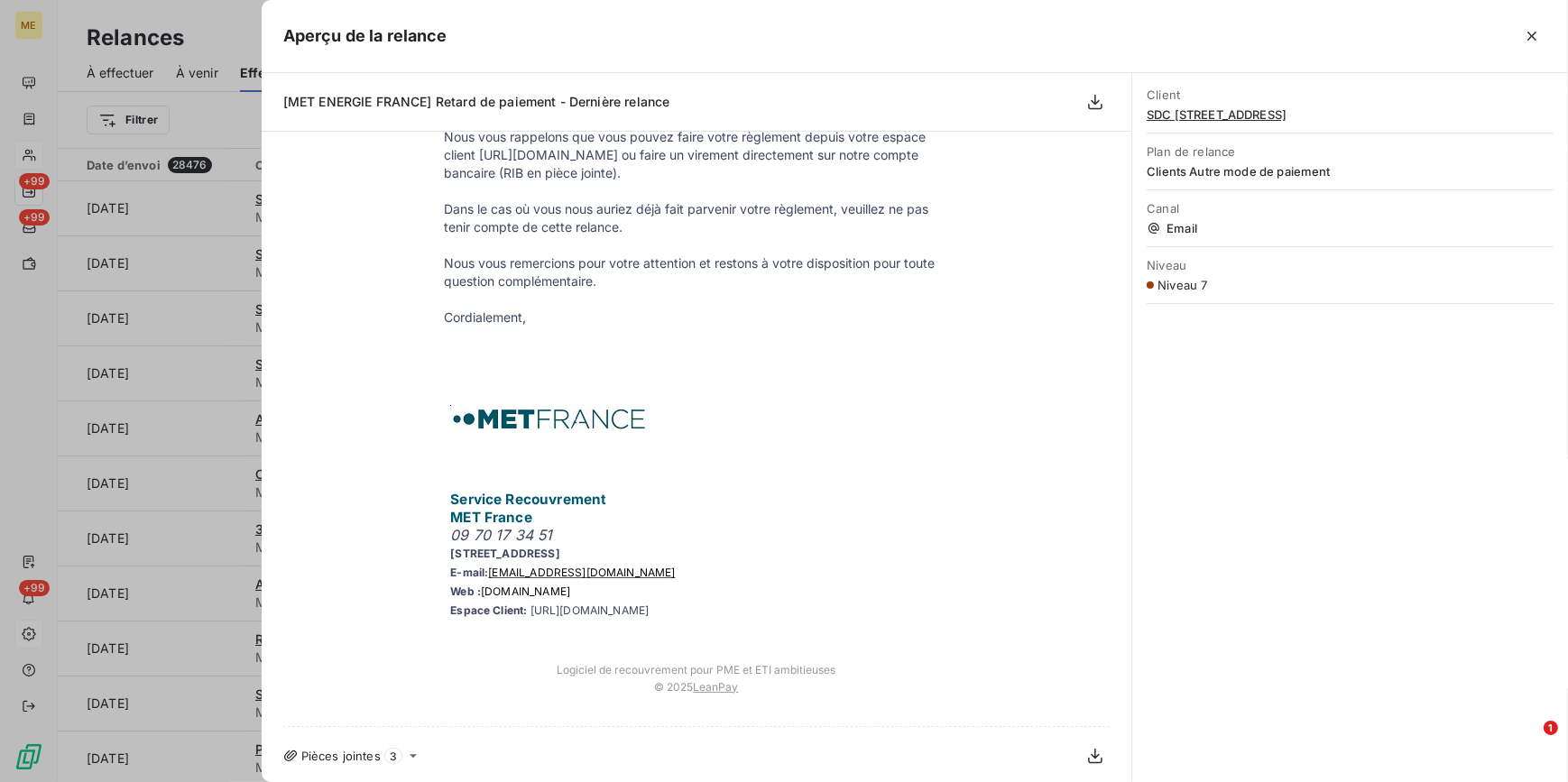
scroll to position [928, 0]
click at [231, 268] on div at bounding box center [784, 391] width 1568 height 782
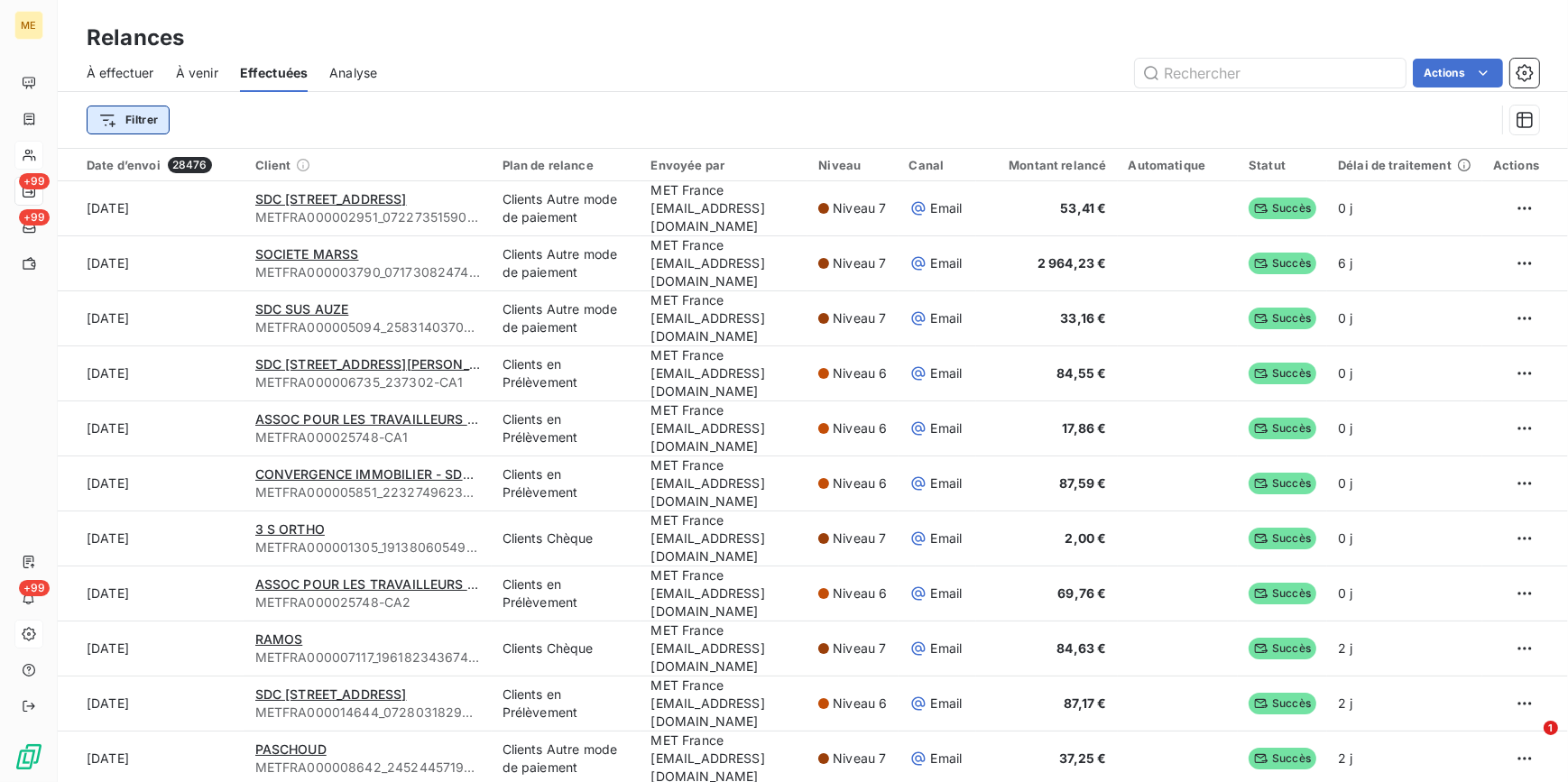
click at [133, 115] on html "ME +99 +99 +99 Relances À effectuer À venir Effectuées Analyse Actions Filtrer …" at bounding box center [784, 391] width 1568 height 782
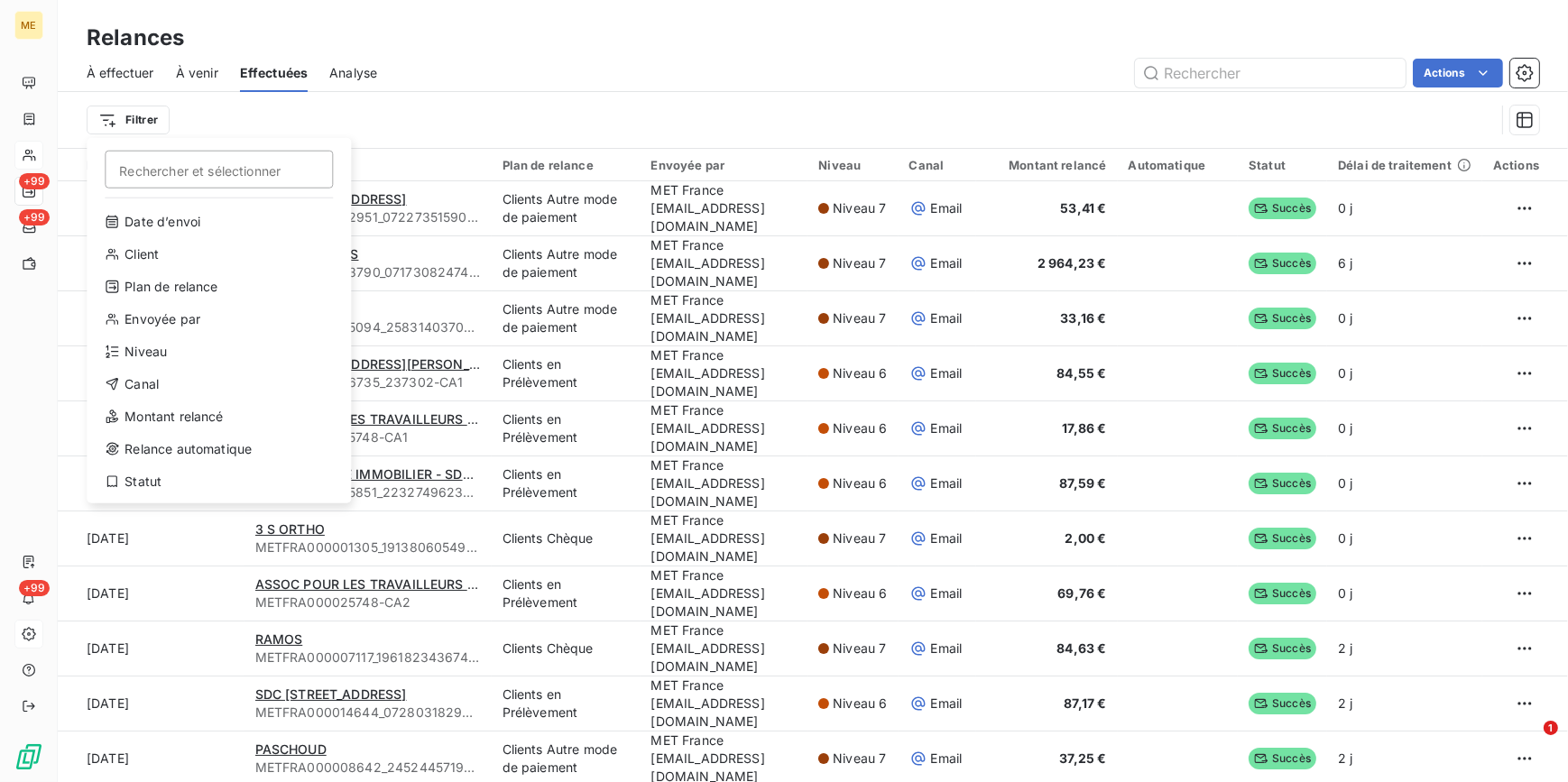
click at [811, 46] on html "ME +99 +99 +99 Relances À effectuer À venir Effectuées Analyse Actions Filtrer …" at bounding box center [784, 391] width 1568 height 782
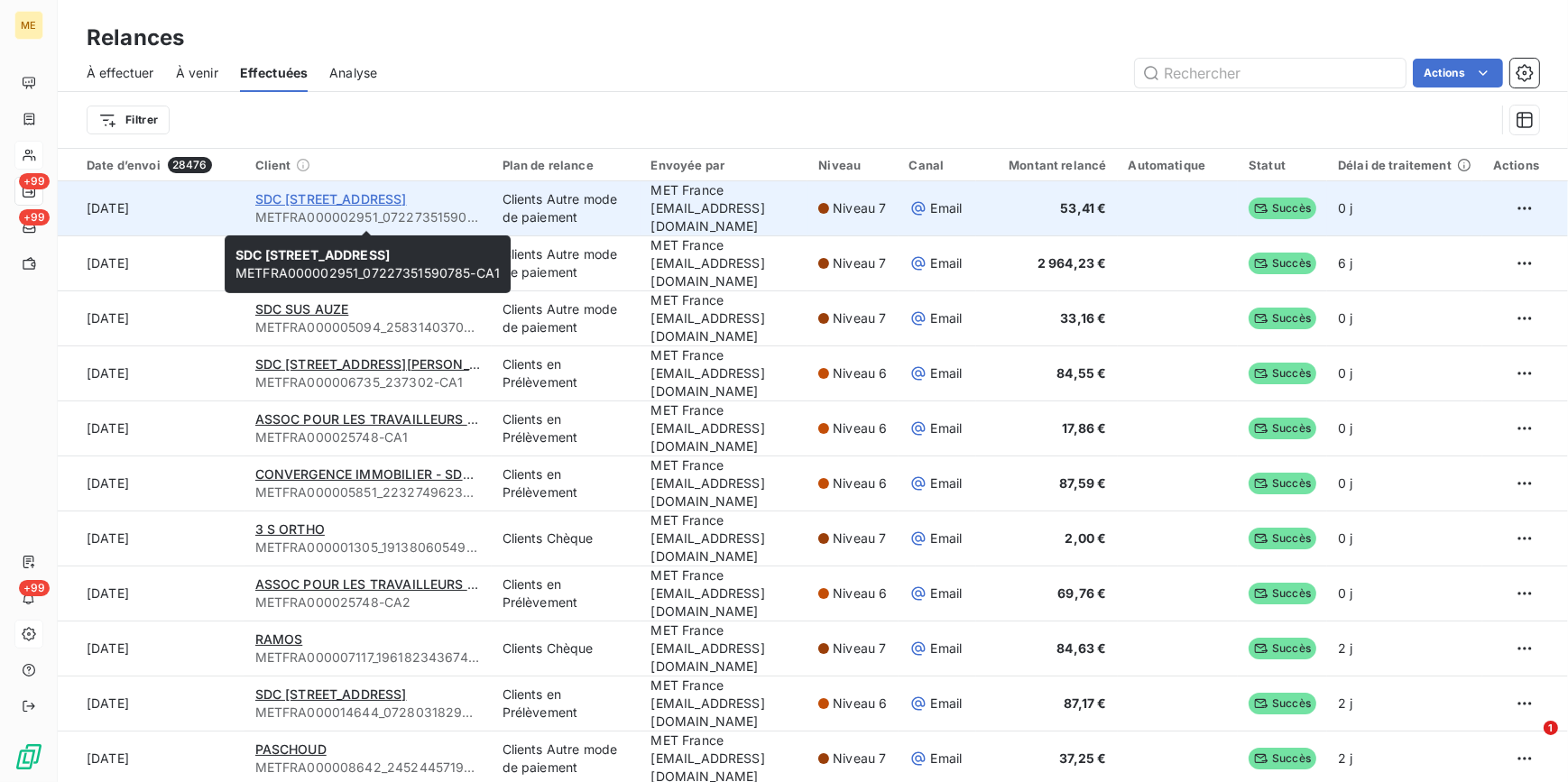
click at [342, 194] on span "SDC [STREET_ADDRESS]" at bounding box center [330, 199] width 151 height 16
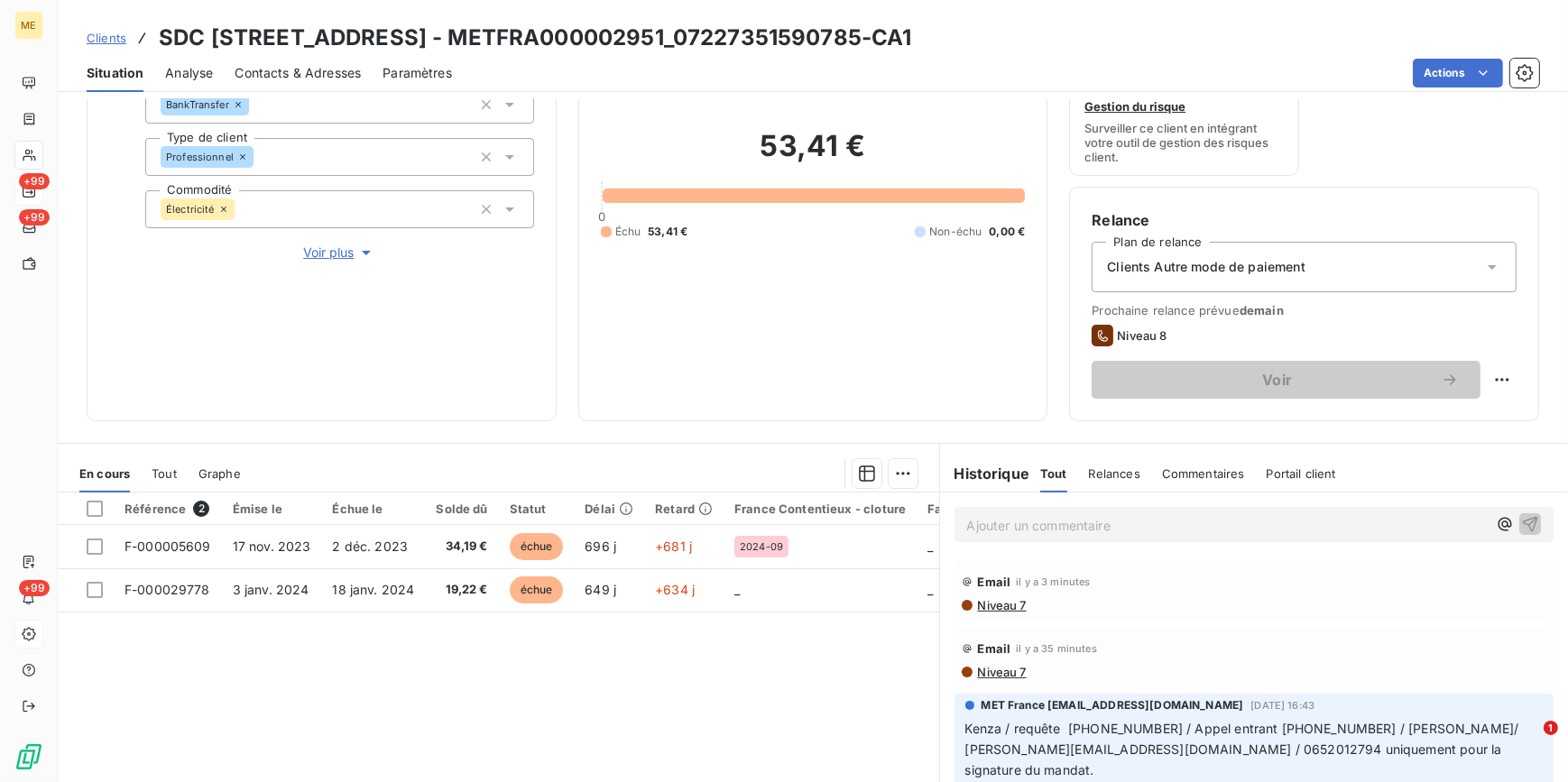
scroll to position [296, 0]
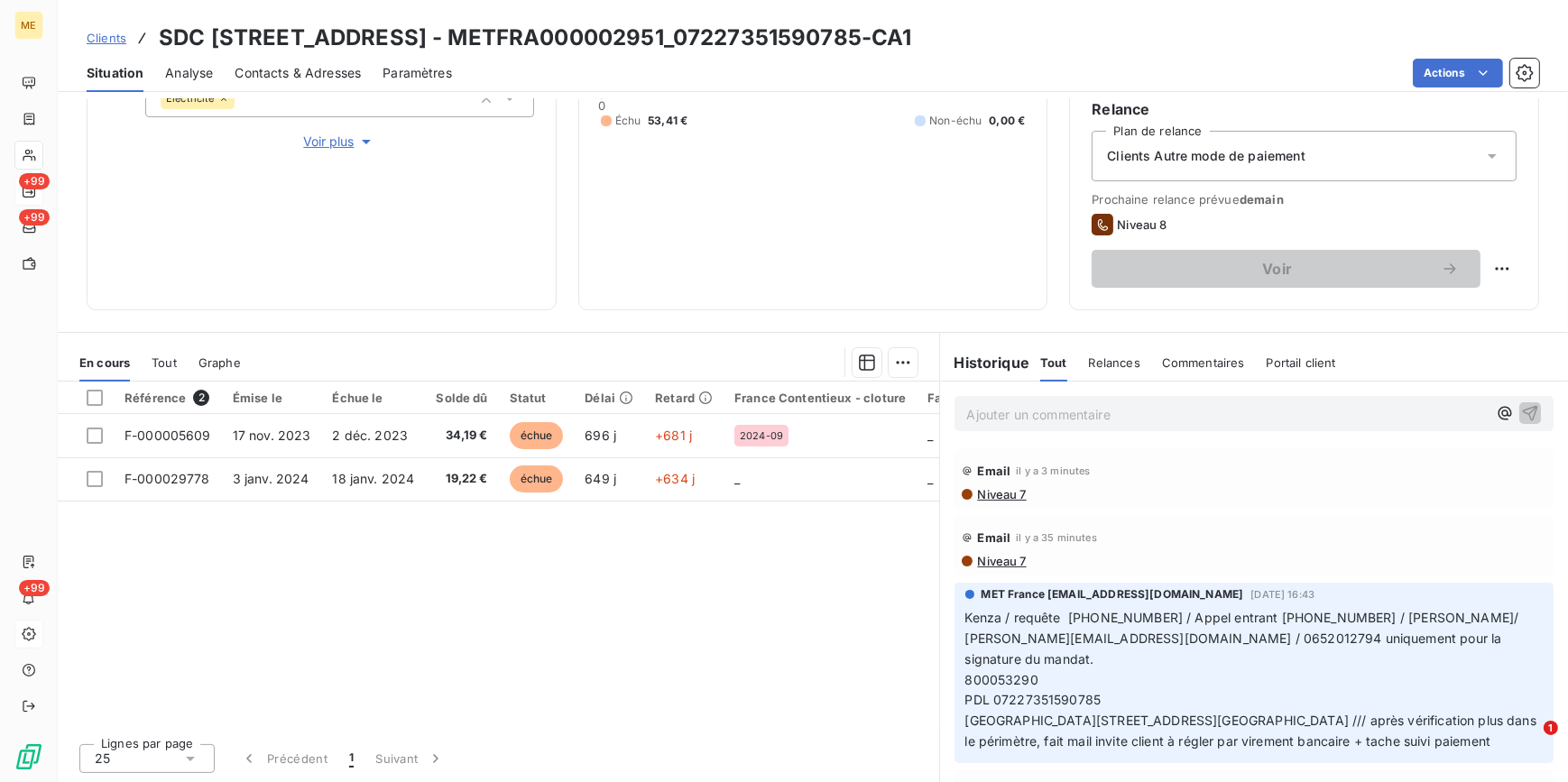
click at [988, 490] on span "Niveau 7" at bounding box center [1000, 494] width 50 height 15
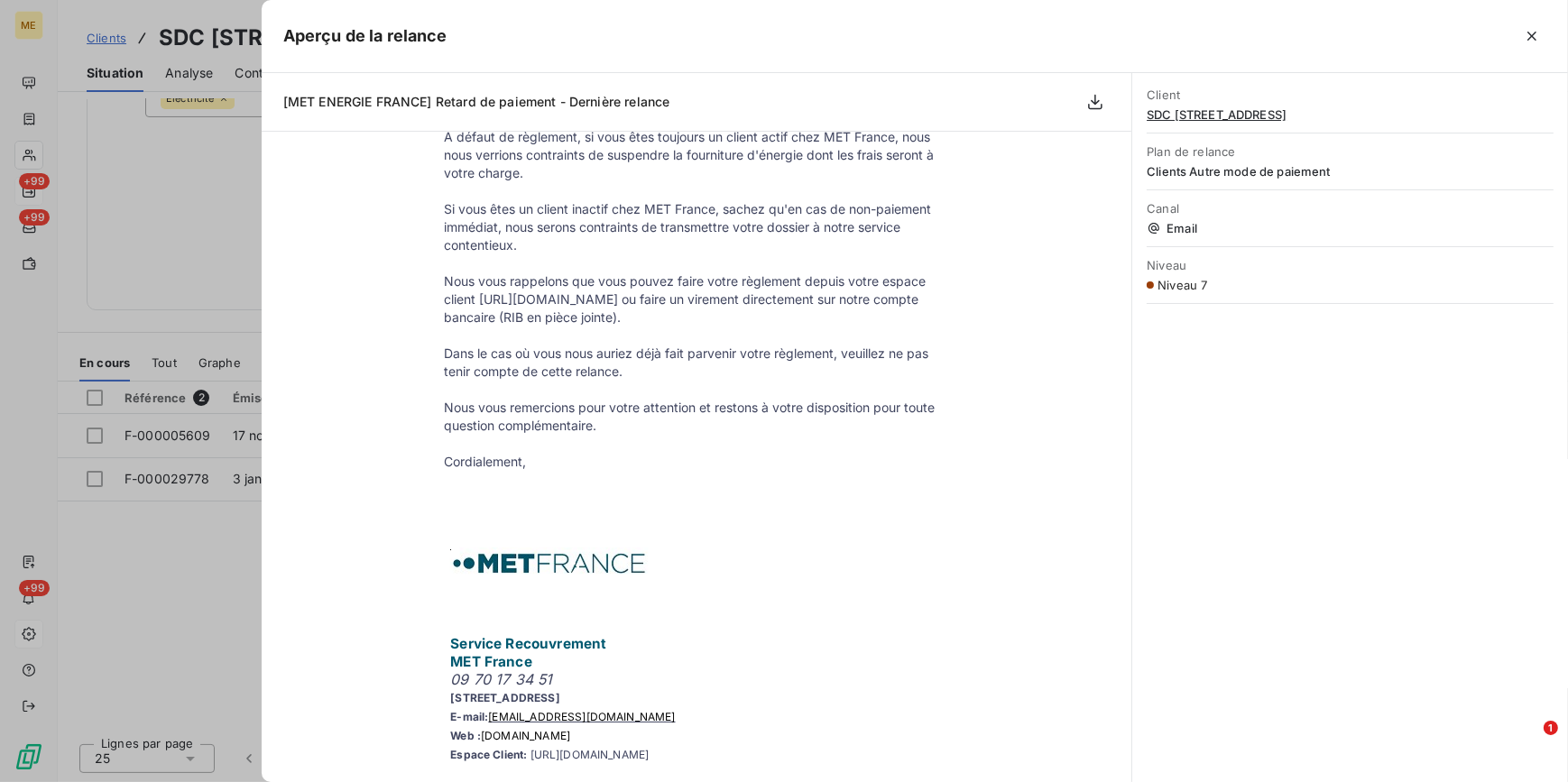
scroll to position [820, 0]
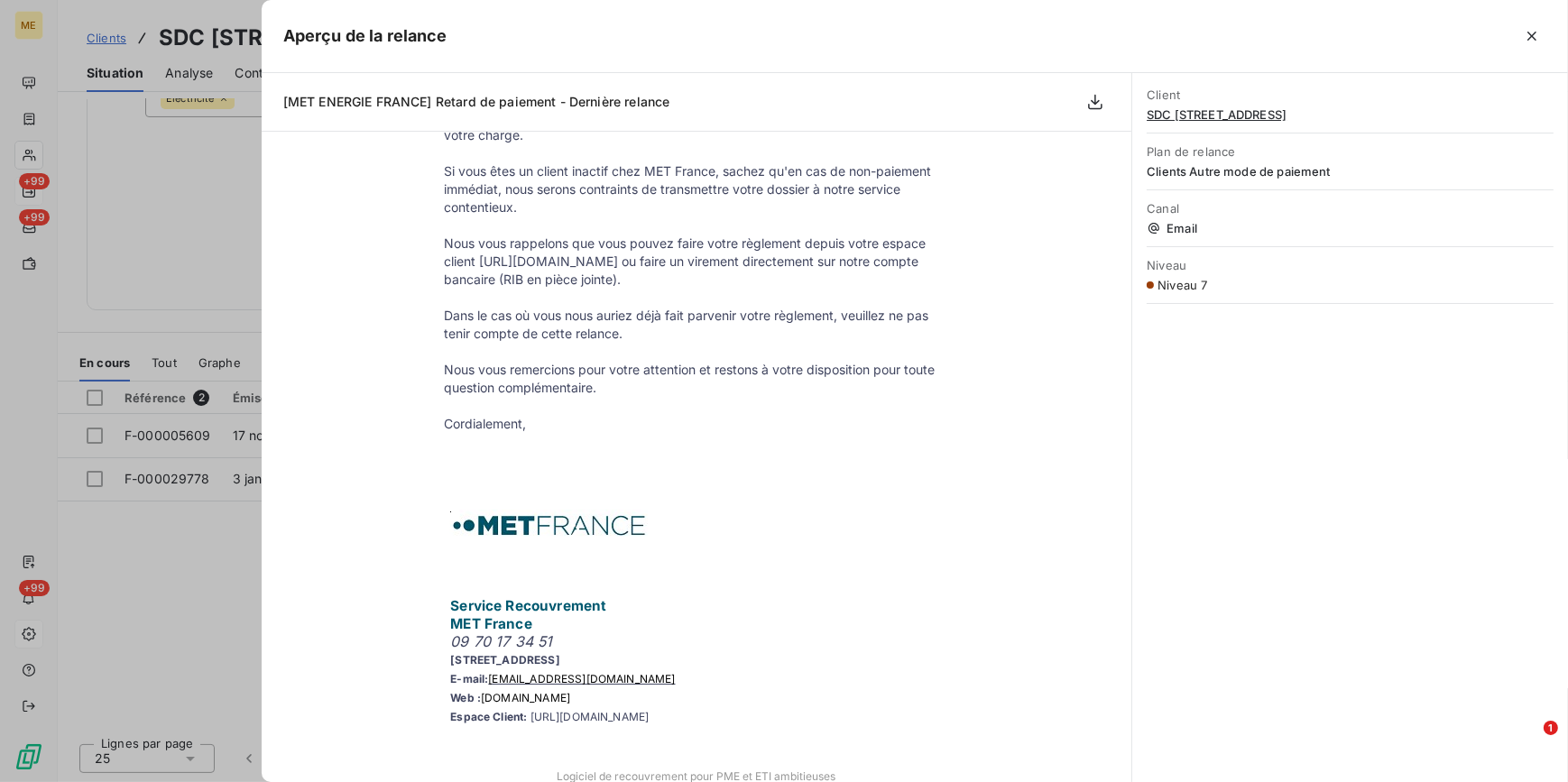
click at [203, 528] on div at bounding box center [784, 391] width 1568 height 782
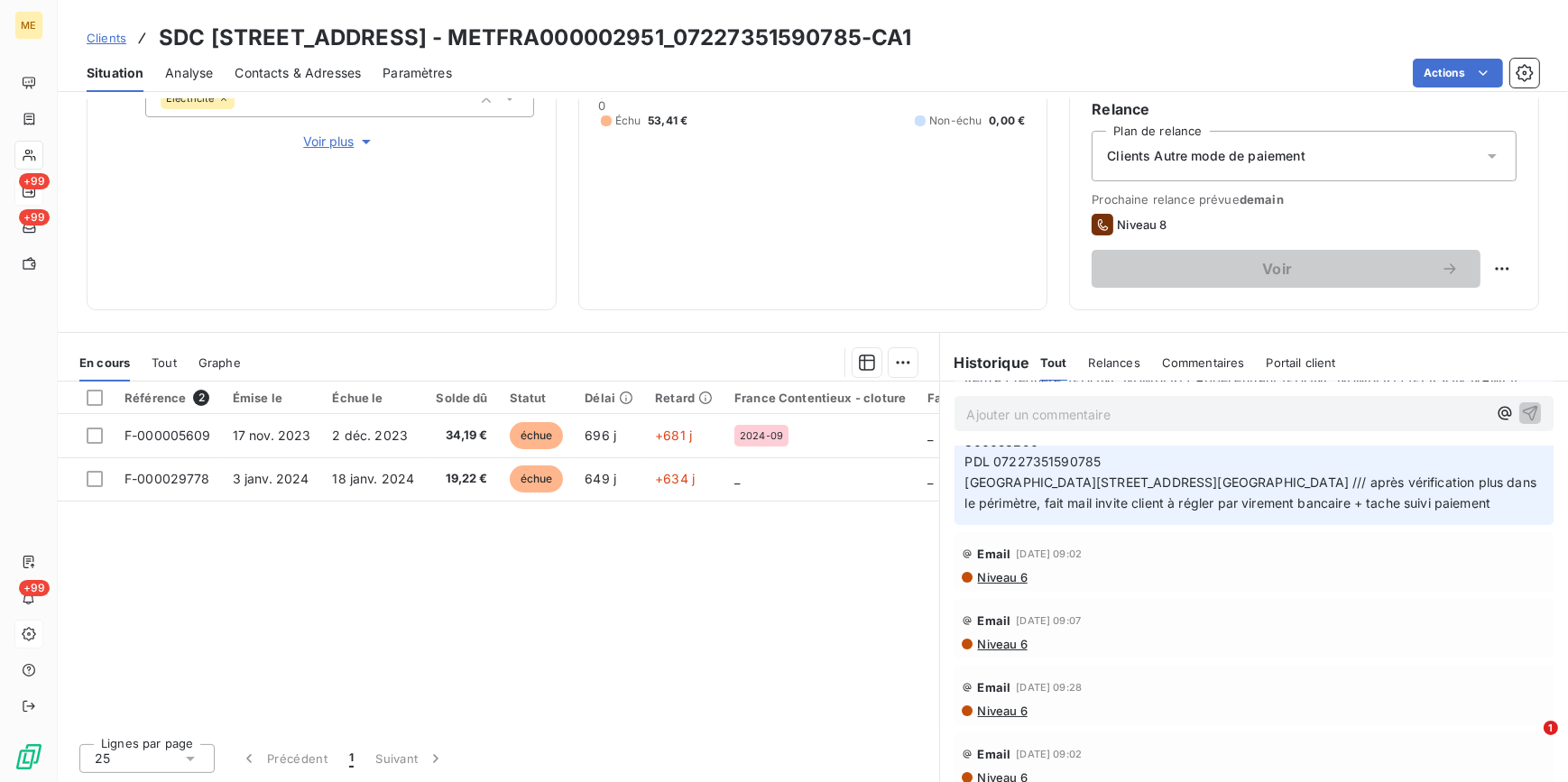
scroll to position [246, 0]
